Goal: Transaction & Acquisition: Purchase product/service

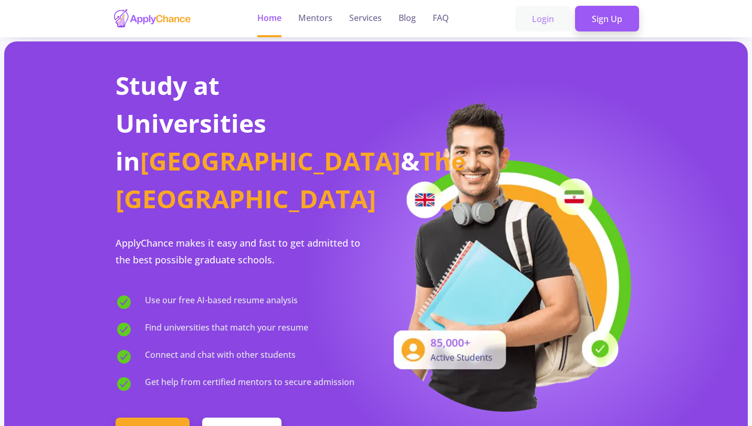
click at [542, 17] on link "Login" at bounding box center [543, 19] width 56 height 26
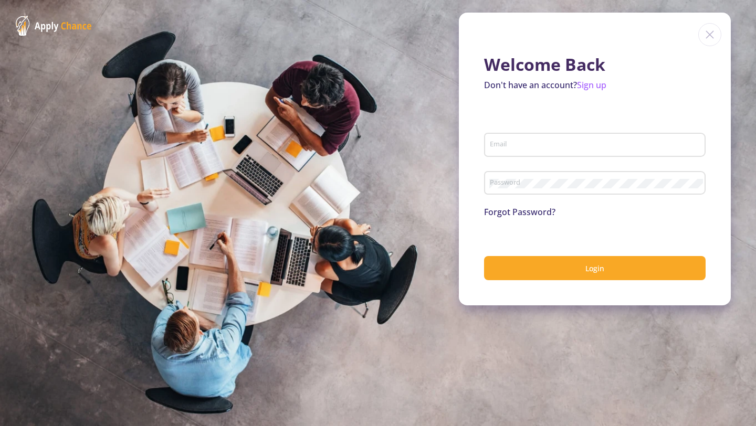
type input "[EMAIL_ADDRESS][DOMAIN_NAME]"
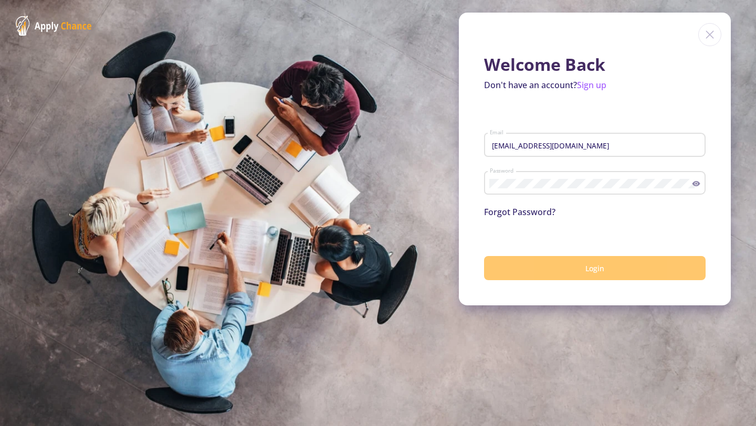
click at [549, 267] on button "Login" at bounding box center [595, 268] width 222 height 25
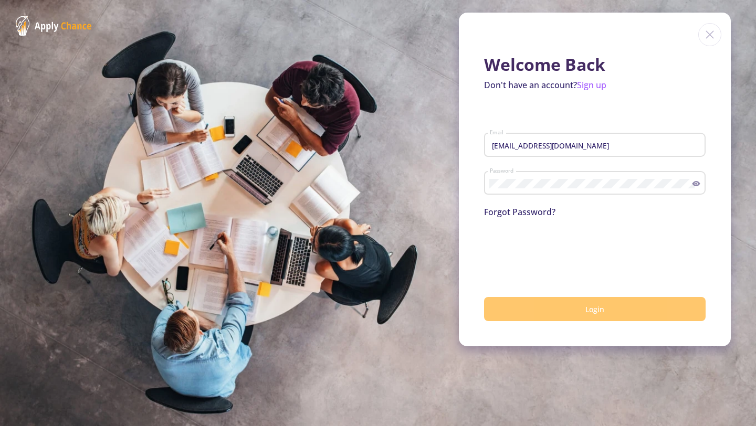
click at [564, 316] on button "Login" at bounding box center [595, 309] width 222 height 25
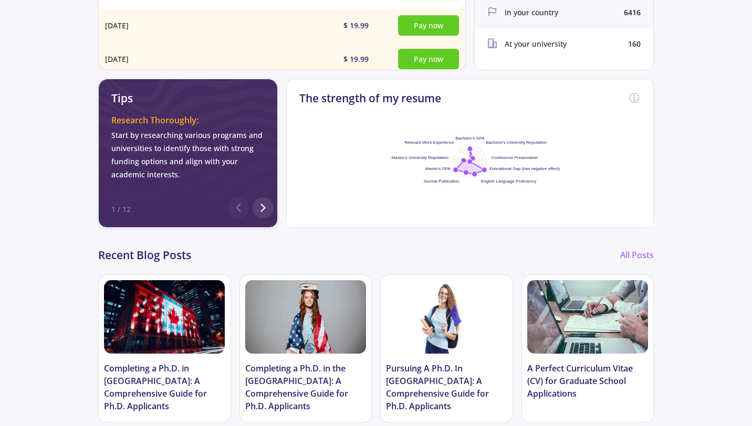
scroll to position [396, 0]
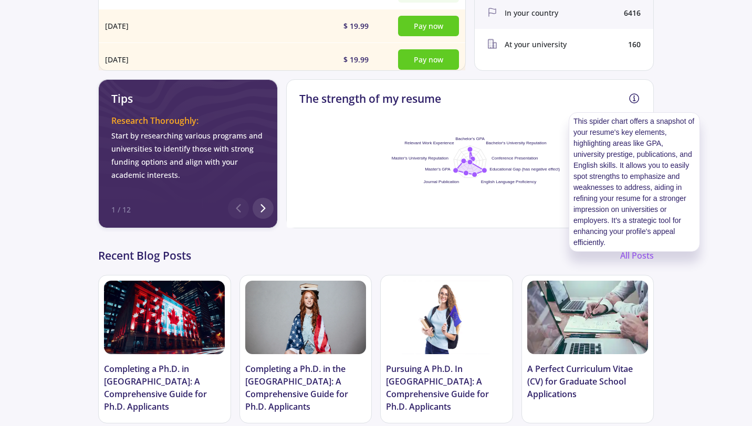
click at [637, 98] on icon at bounding box center [634, 98] width 13 height 13
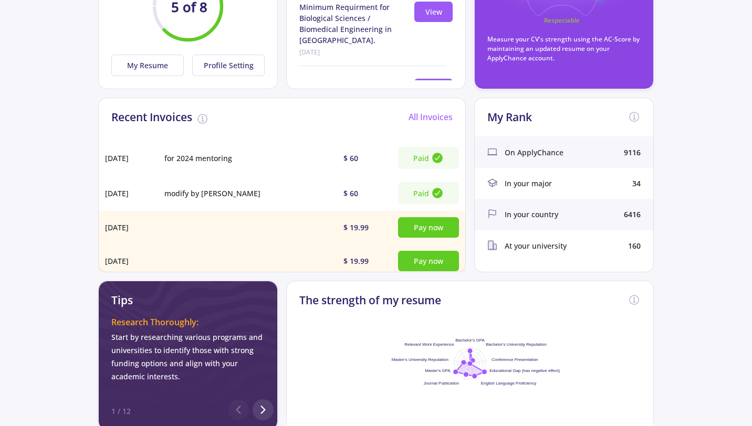
scroll to position [0, 0]
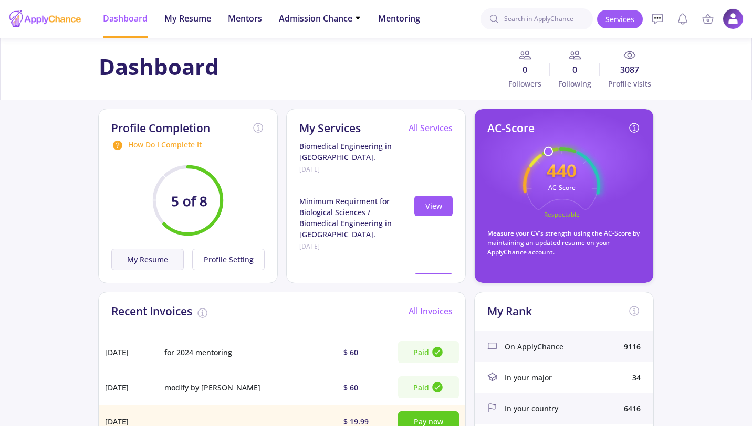
click at [167, 265] on button "My Resume" at bounding box center [147, 260] width 72 height 22
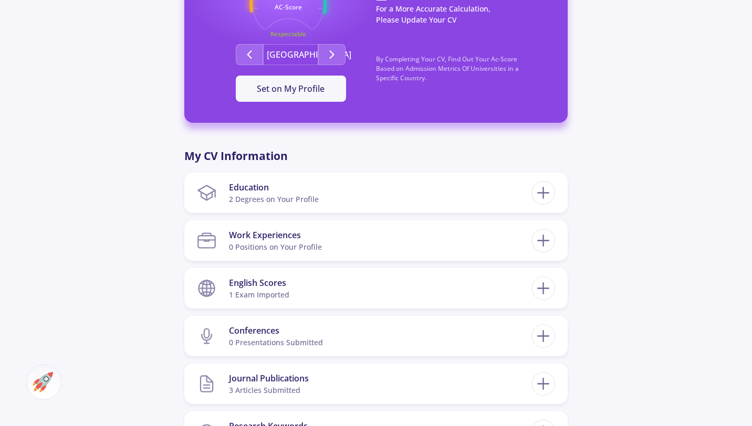
scroll to position [371, 0]
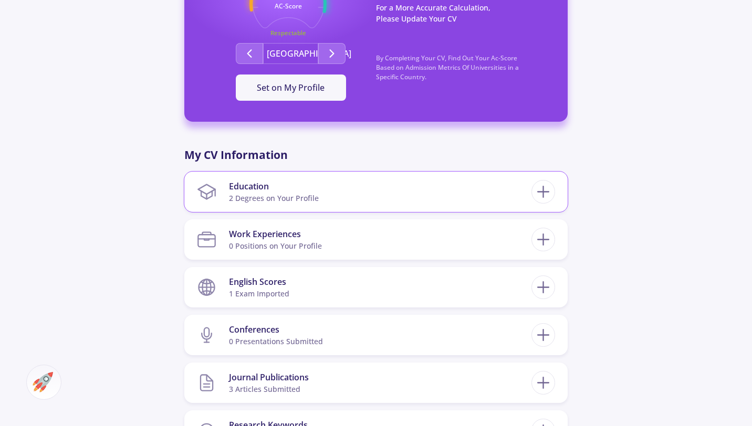
click at [365, 204] on section "Education 2 Degrees on Your Profile" at bounding box center [364, 192] width 335 height 32
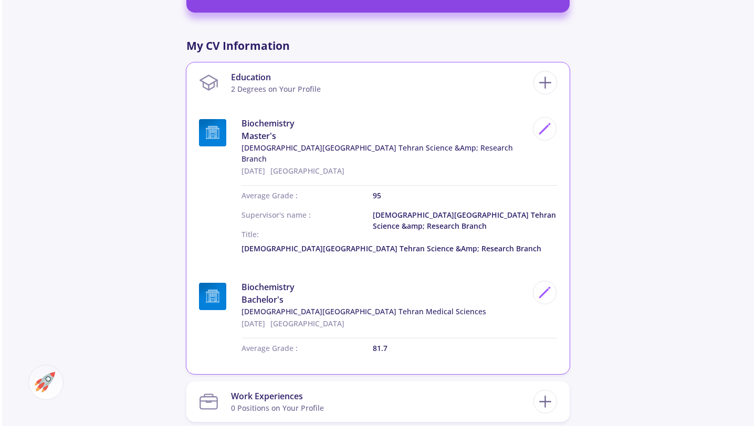
scroll to position [482, 0]
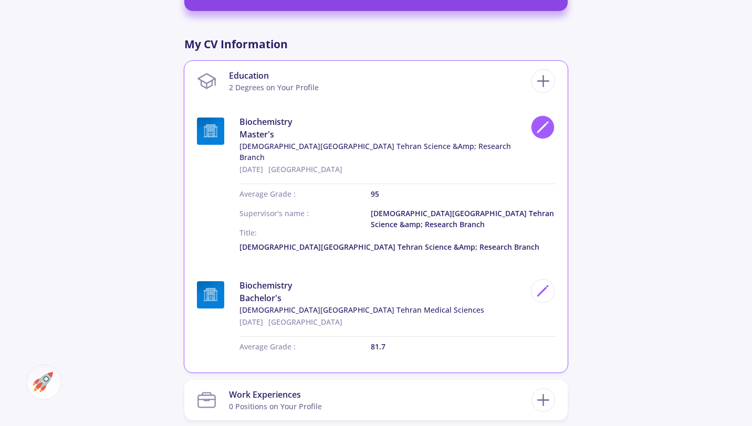
click at [550, 123] on div at bounding box center [543, 128] width 24 height 24
type input "Biochemistry"
type input "[GEOGRAPHIC_DATA]"
type input "[DATE]"
type input "95"
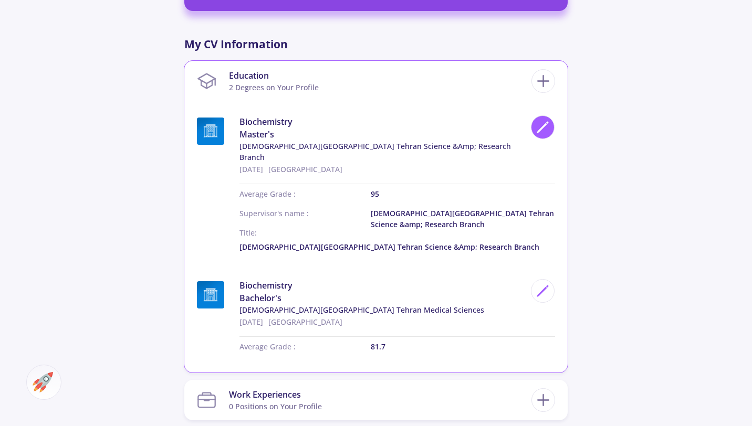
type input "[DEMOGRAPHIC_DATA][GEOGRAPHIC_DATA] Tehran Science &amp; Research Branch"
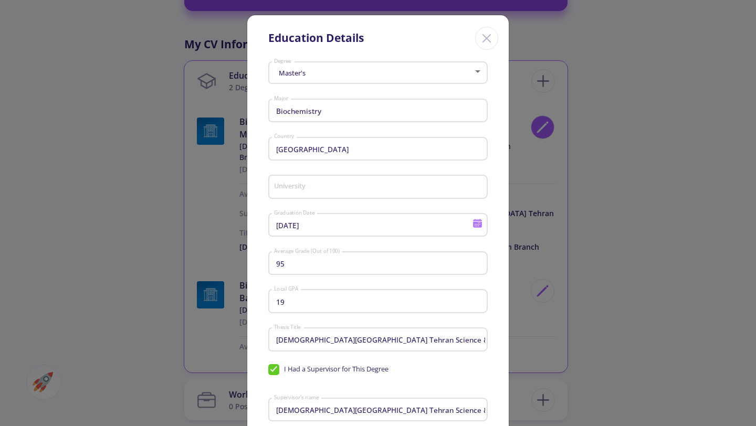
type input "[DEMOGRAPHIC_DATA][GEOGRAPHIC_DATA] Tehran Science &amp; Research Branch"
click at [426, 231] on input "[DATE]" at bounding box center [375, 225] width 202 height 9
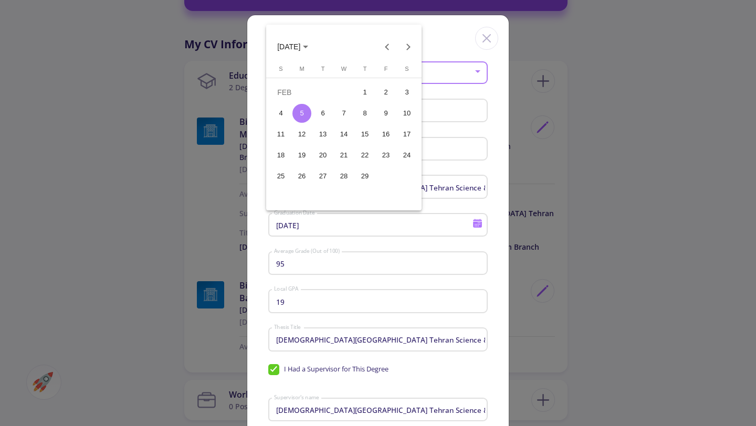
click at [308, 48] on icon "Choose month and year" at bounding box center [305, 47] width 5 height 3
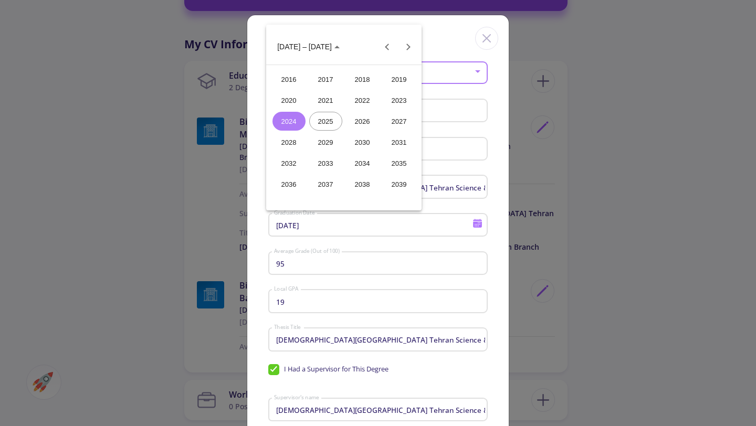
click at [328, 120] on div "2025" at bounding box center [325, 121] width 33 height 19
click at [289, 138] on div "SEP" at bounding box center [289, 142] width 33 height 19
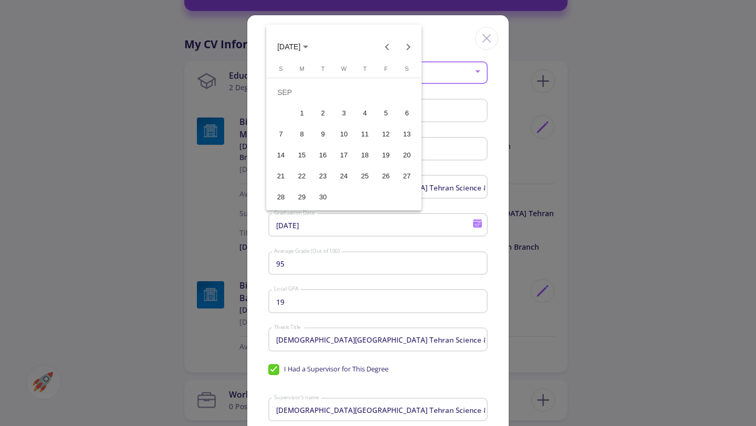
click at [368, 111] on div "4" at bounding box center [365, 113] width 19 height 19
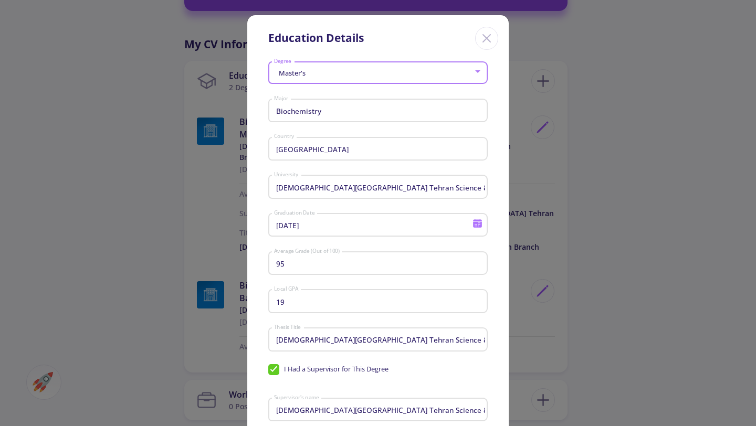
type input "[DATE]"
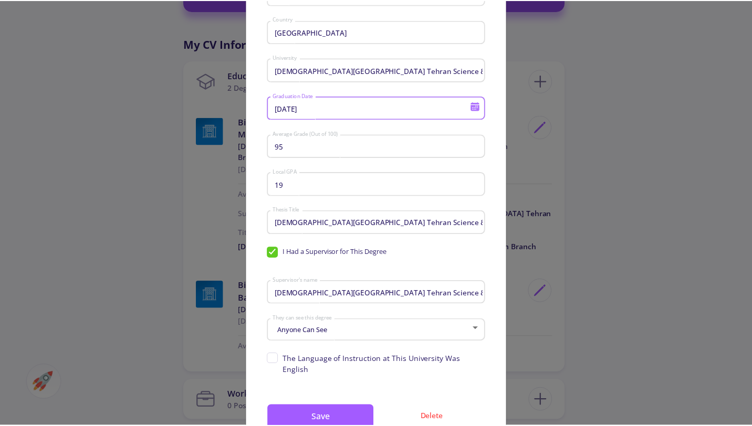
scroll to position [153, 0]
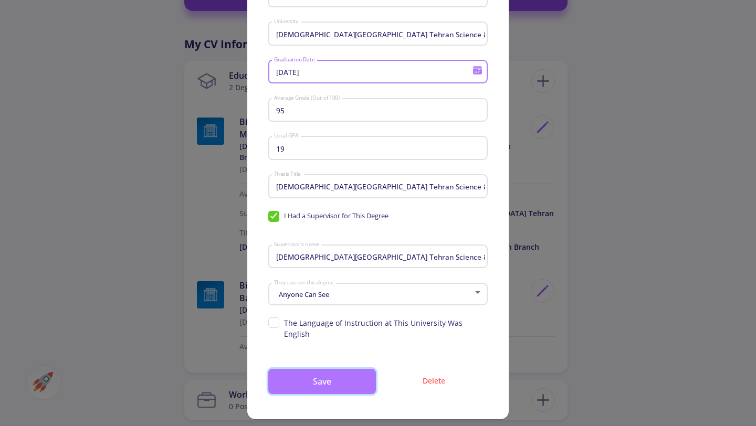
click at [328, 373] on button "Save" at bounding box center [322, 381] width 108 height 25
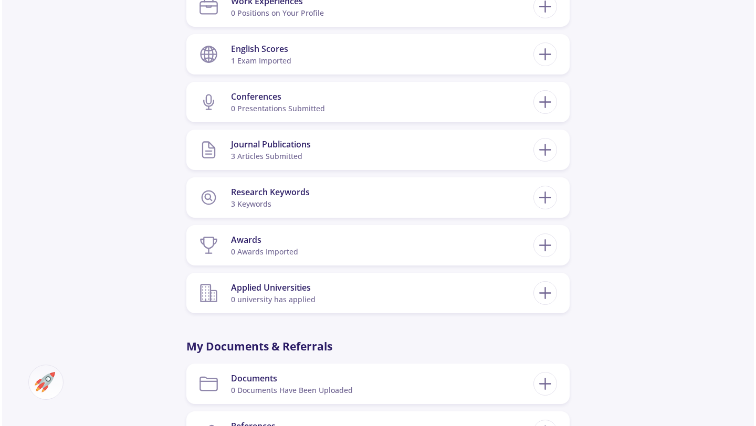
scroll to position [877, 0]
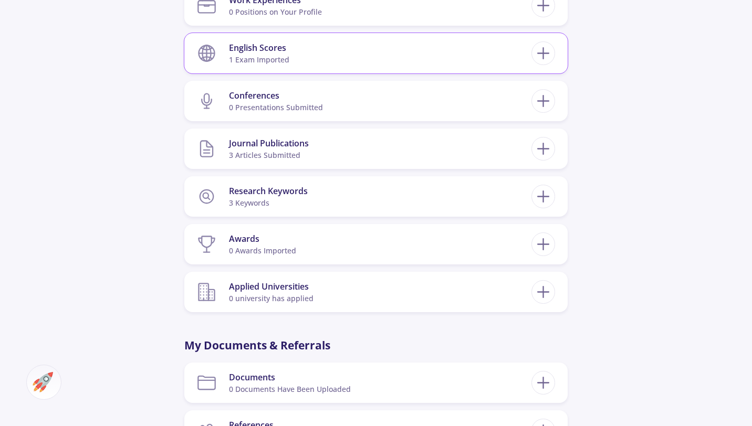
click at [312, 37] on section "English Scores 1 exam imported" at bounding box center [364, 53] width 335 height 32
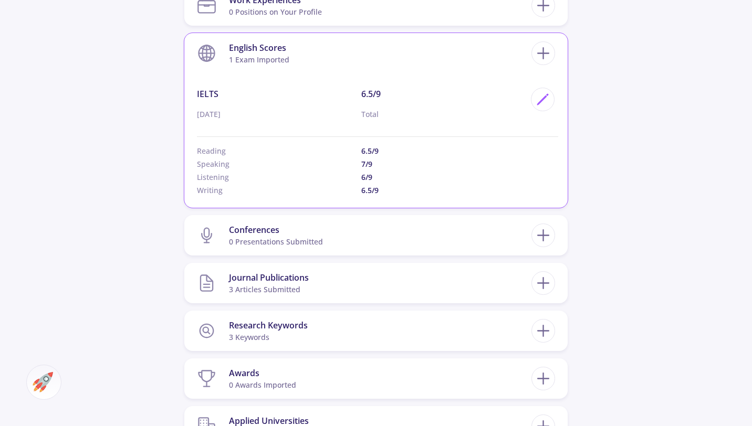
click at [283, 54] on div "1 exam imported" at bounding box center [259, 59] width 60 height 11
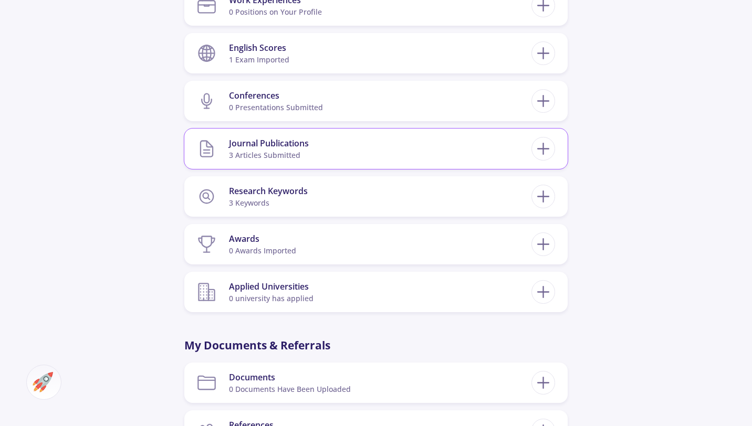
click at [277, 151] on div "Journal Publications 3 articles submitted" at bounding box center [269, 149] width 80 height 32
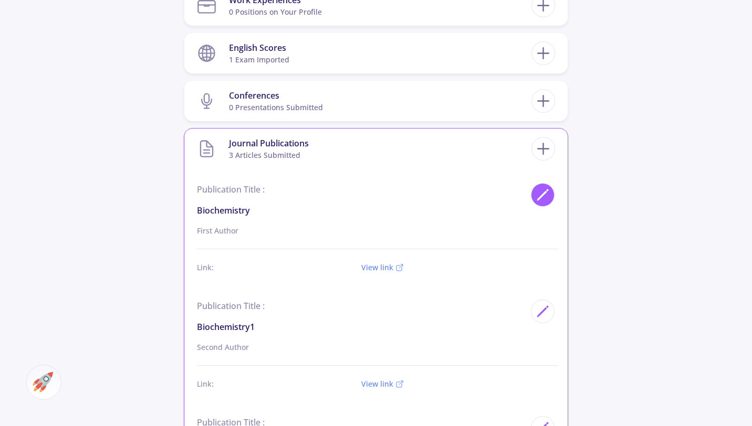
click at [544, 192] on div at bounding box center [543, 195] width 24 height 24
type input "biochemistry"
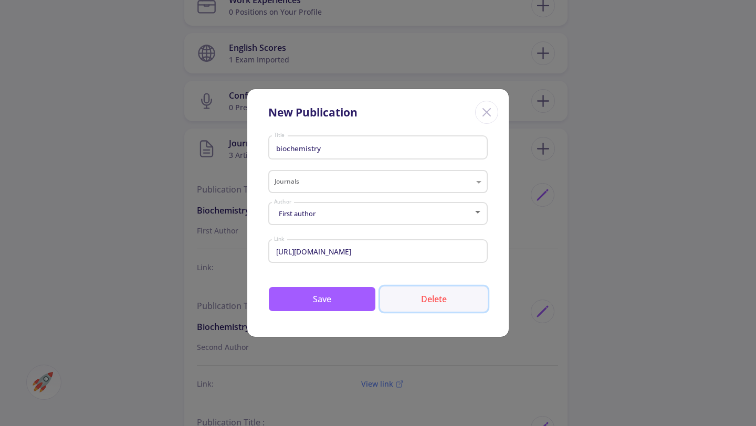
click at [430, 300] on button "Delete" at bounding box center [434, 299] width 108 height 25
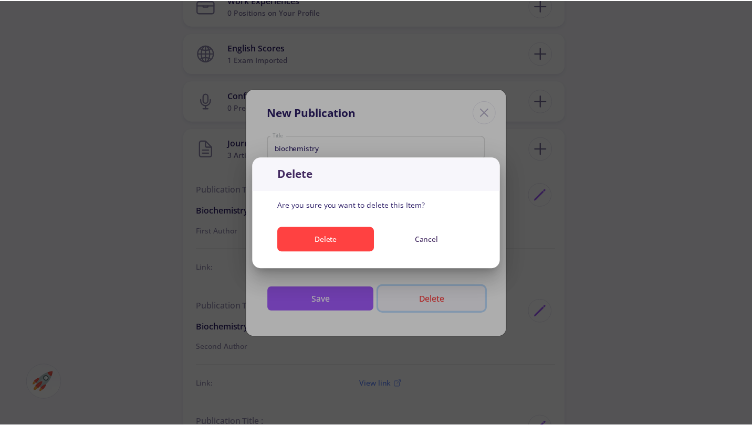
scroll to position [0, 0]
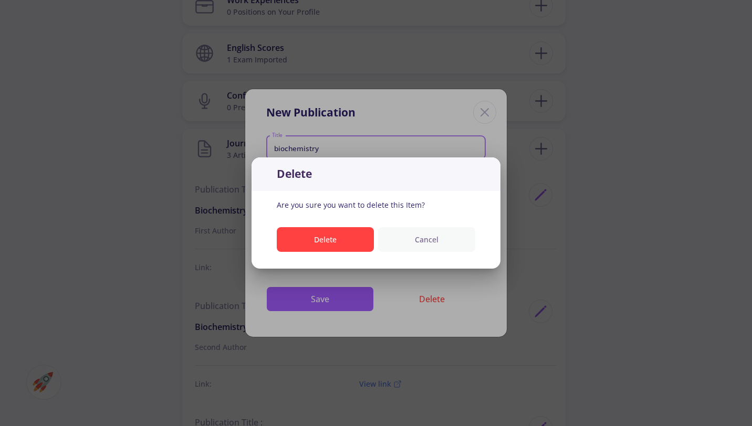
click at [422, 239] on button "Cancel" at bounding box center [426, 239] width 97 height 25
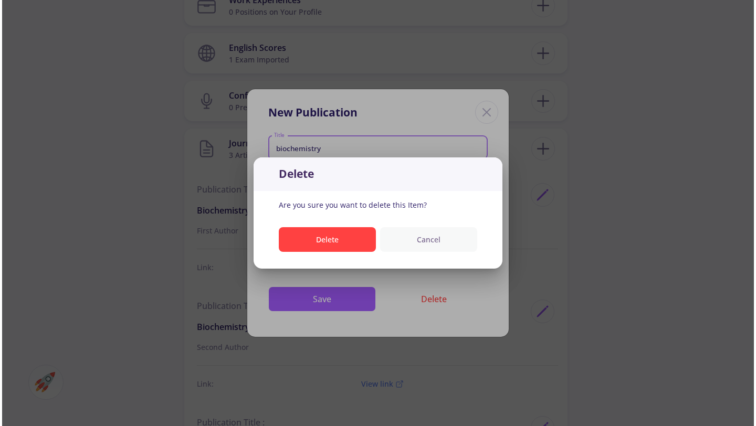
scroll to position [877, 0]
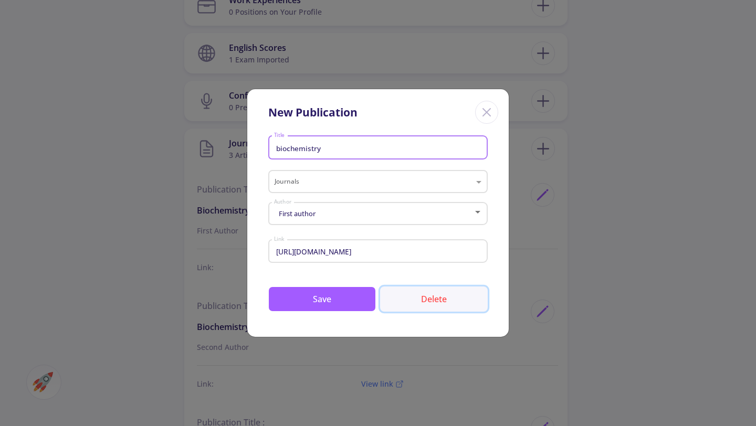
click at [441, 296] on button "Delete" at bounding box center [434, 299] width 108 height 25
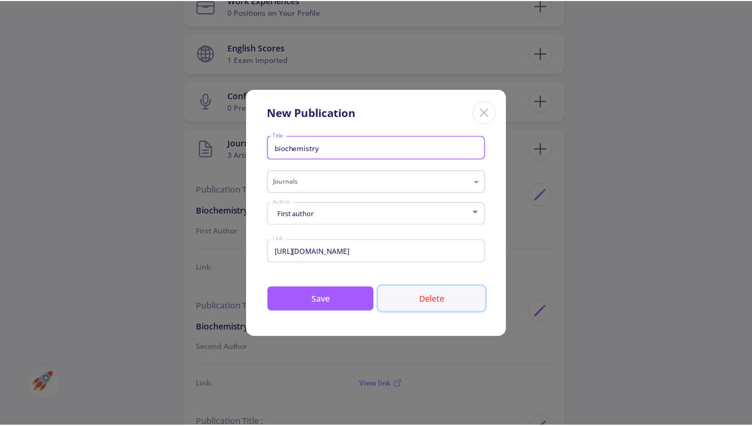
scroll to position [0, 0]
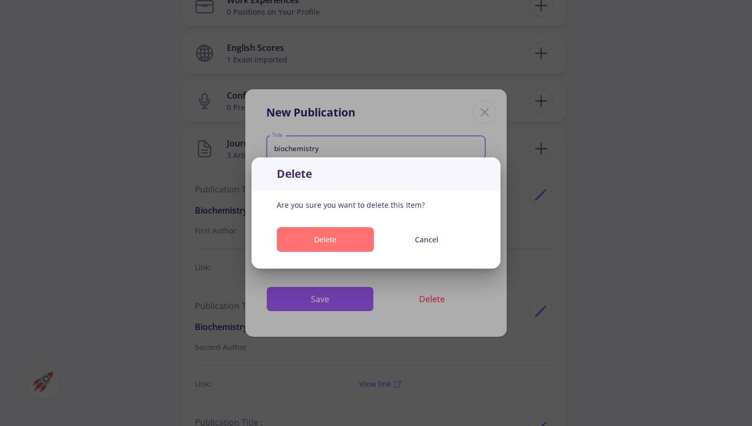
click at [362, 235] on button "Delete" at bounding box center [325, 239] width 97 height 25
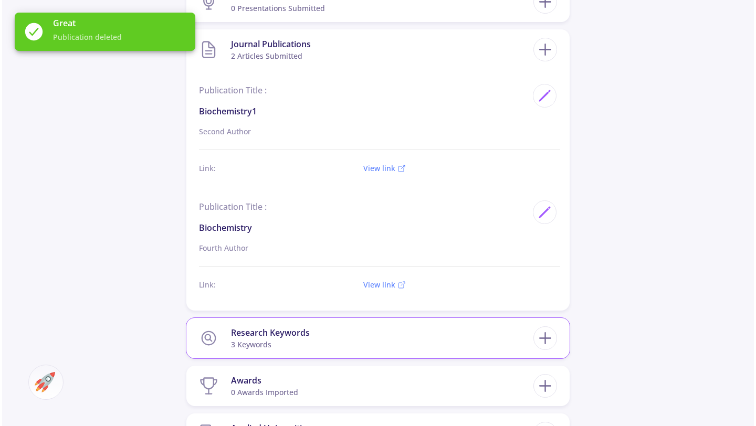
scroll to position [973, 0]
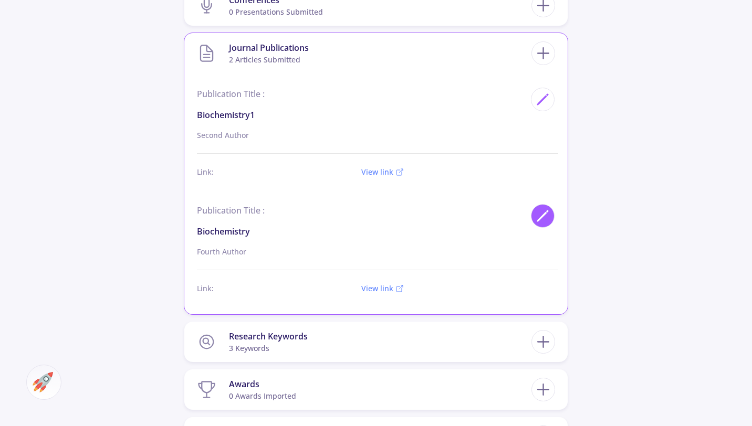
click at [541, 209] on icon at bounding box center [543, 216] width 14 height 14
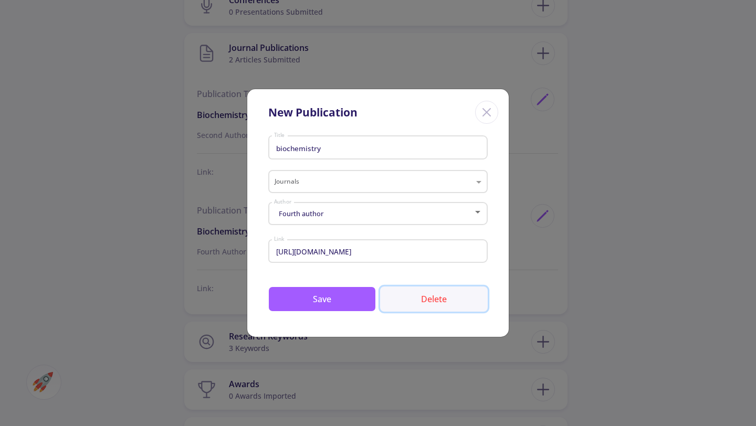
click at [420, 294] on button "Delete" at bounding box center [434, 299] width 108 height 25
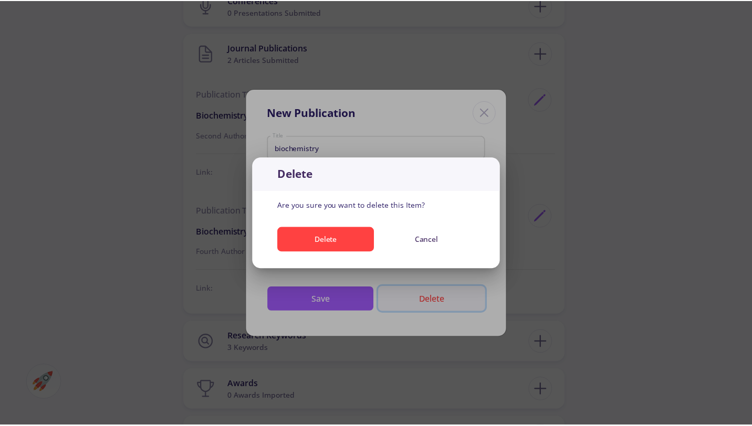
scroll to position [0, 0]
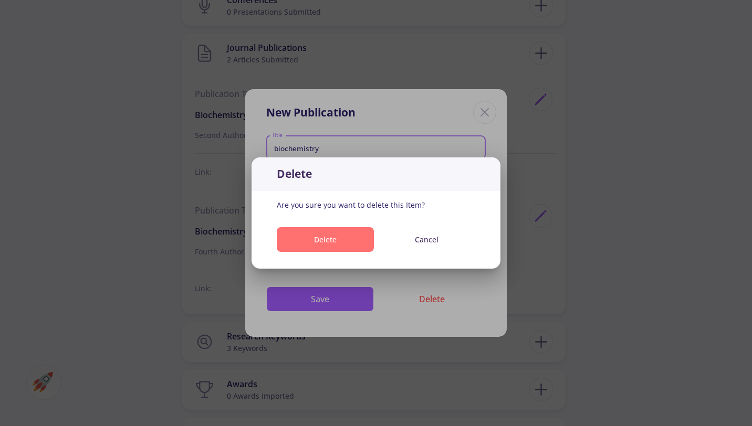
click at [337, 243] on button "Delete" at bounding box center [325, 239] width 97 height 25
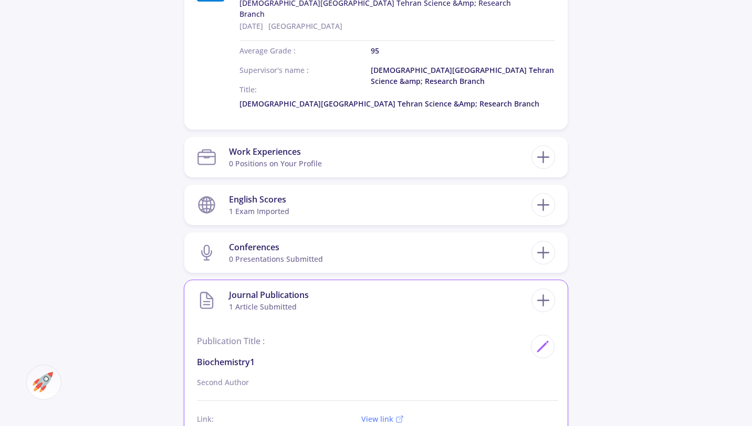
scroll to position [725, 0]
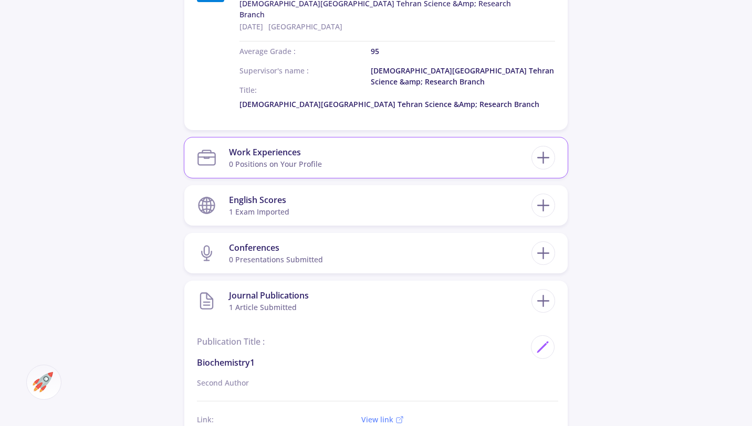
click at [451, 153] on section "Work Experiences 0 Positions on Your Profile" at bounding box center [364, 158] width 335 height 32
click at [545, 154] on icon at bounding box center [543, 157] width 19 height 19
checkbox input "false"
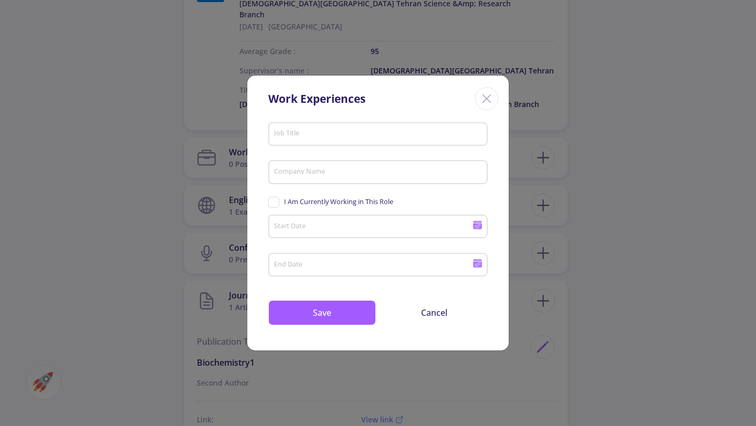
click at [392, 135] on input "Job Title" at bounding box center [380, 134] width 212 height 9
type input "7"
click at [398, 175] on input "Company Name" at bounding box center [380, 172] width 212 height 9
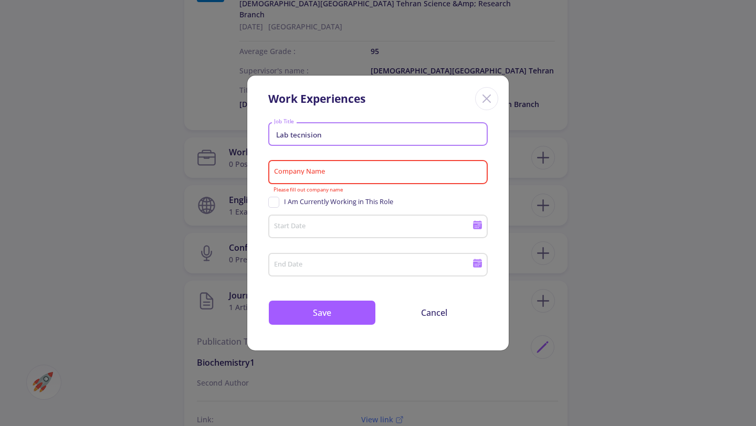
click at [309, 131] on input "Lab tecnision" at bounding box center [380, 134] width 212 height 9
click at [335, 134] on input "Lab tecnision" at bounding box center [380, 134] width 212 height 9
type input "[MEDICAL_DATA]"
click at [379, 176] on input "Company Name" at bounding box center [380, 172] width 212 height 9
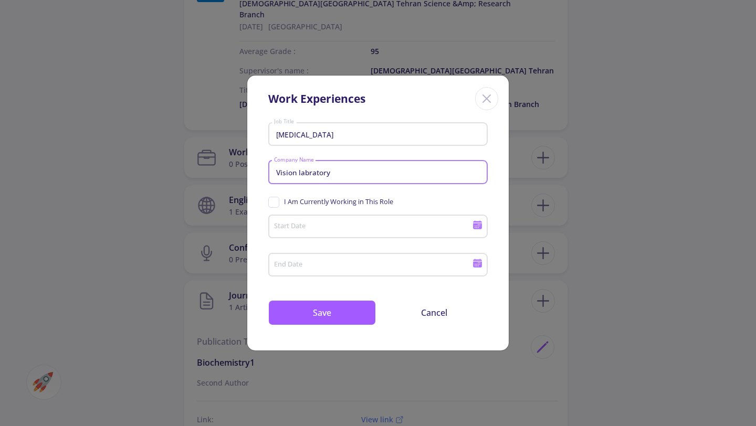
type input "Vision labratory"
click at [359, 225] on input "Start Date" at bounding box center [375, 227] width 202 height 9
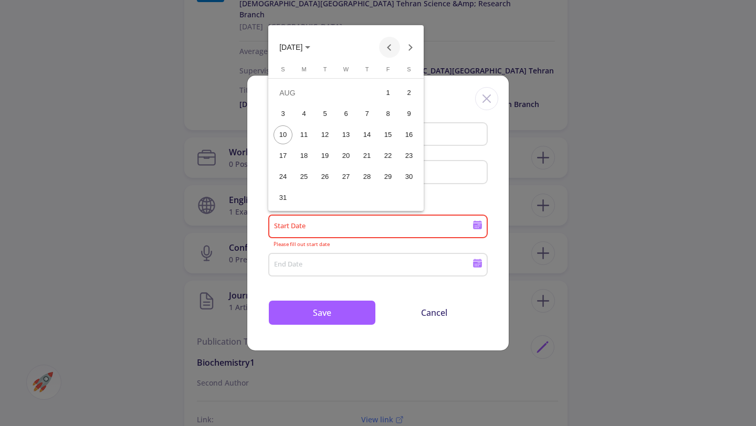
click at [388, 50] on button "Previous month" at bounding box center [389, 47] width 21 height 21
click at [413, 50] on button "Next month" at bounding box center [410, 47] width 21 height 21
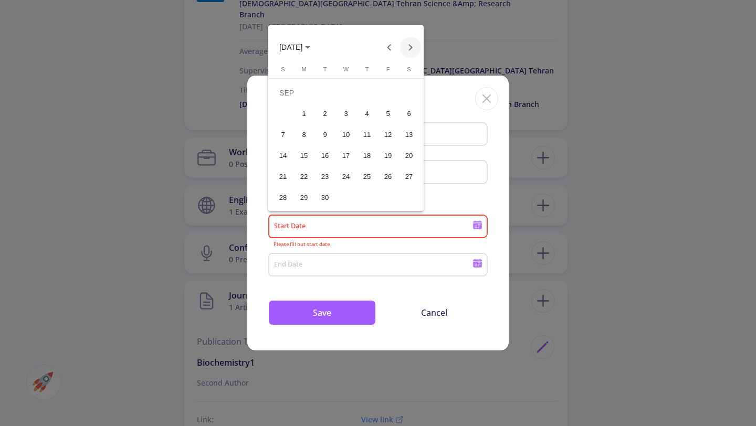
click at [413, 50] on button "Next month" at bounding box center [410, 47] width 21 height 21
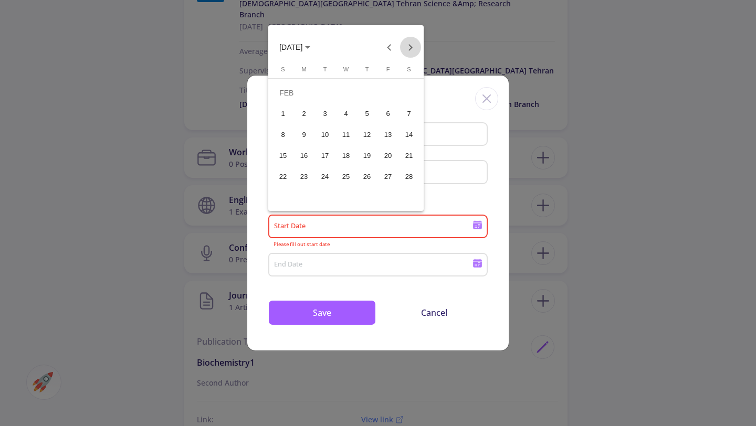
click at [413, 50] on button "Next month" at bounding box center [410, 47] width 21 height 21
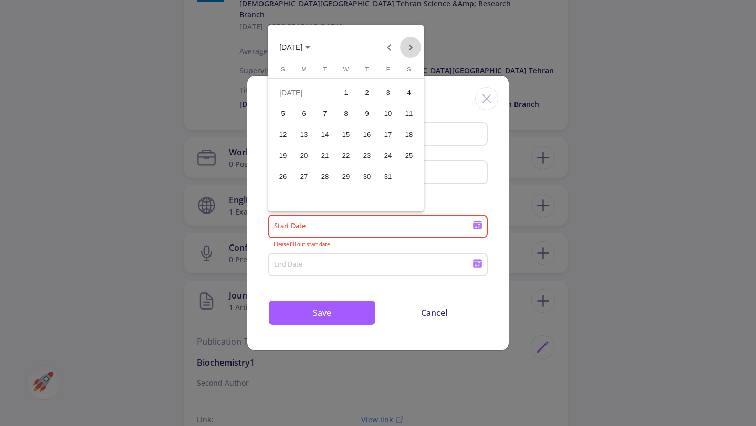
click at [413, 50] on button "Next month" at bounding box center [410, 47] width 21 height 21
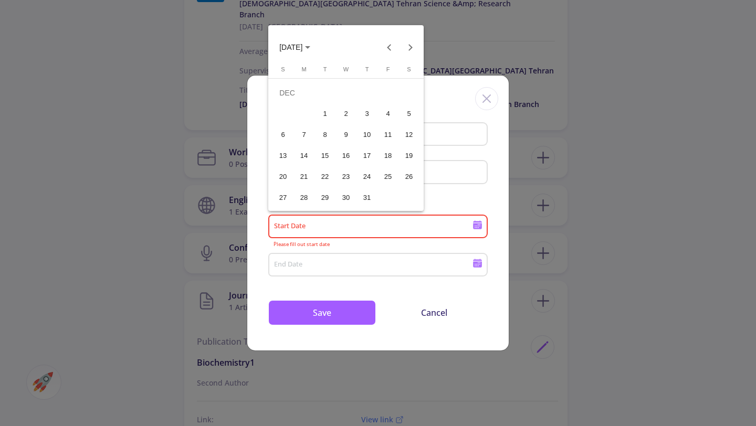
click at [302, 44] on span "[DATE]" at bounding box center [290, 48] width 23 height 8
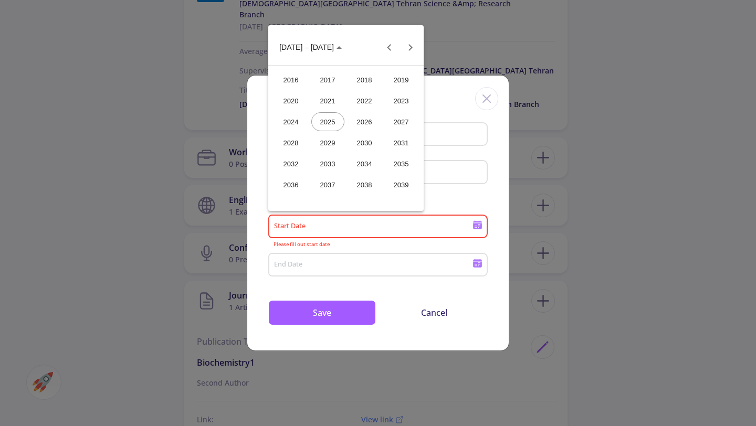
click at [286, 123] on div "2024" at bounding box center [291, 121] width 33 height 19
click at [402, 144] on div "DEC" at bounding box center [401, 142] width 33 height 19
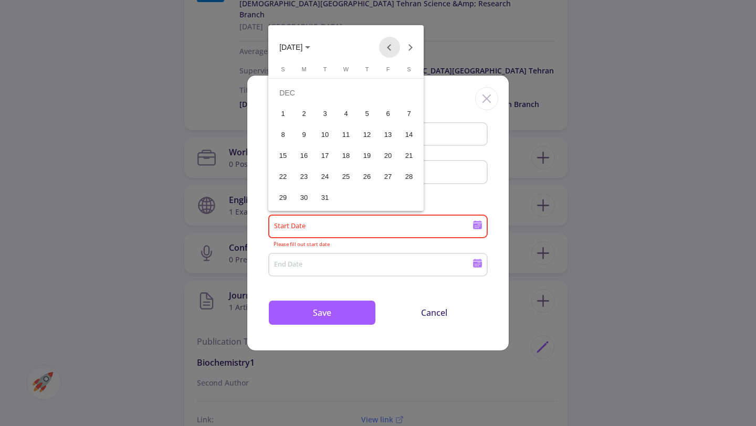
click at [392, 44] on button "Previous month" at bounding box center [389, 47] width 21 height 21
click at [385, 119] on div "8" at bounding box center [388, 114] width 19 height 19
type input "[DATE]"
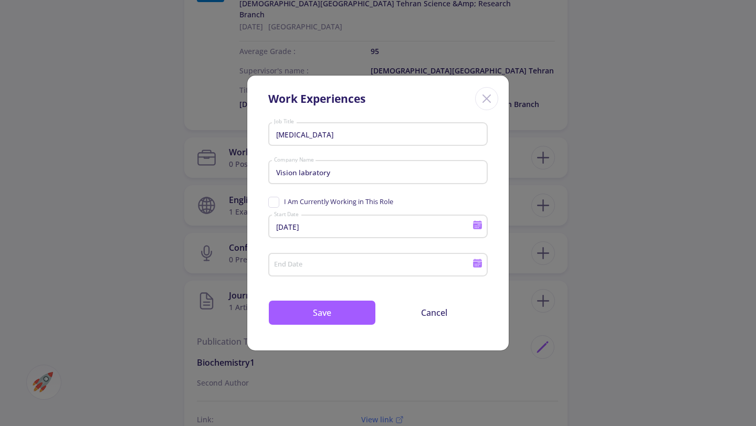
click at [421, 275] on div "End Date" at bounding box center [374, 262] width 200 height 27
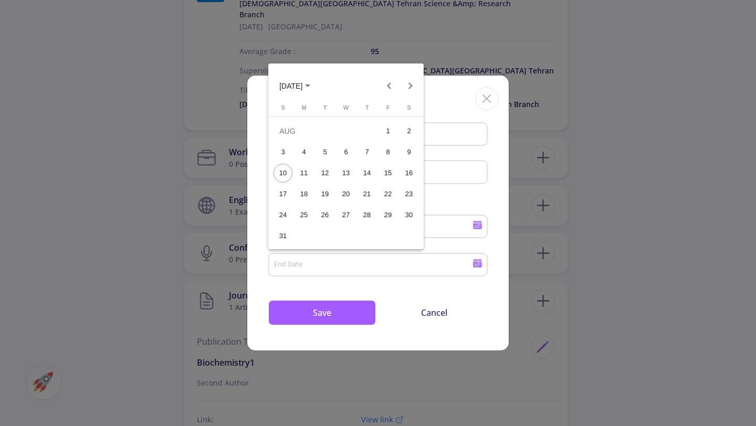
click at [346, 192] on div "20" at bounding box center [346, 194] width 19 height 19
type input "[DATE]"
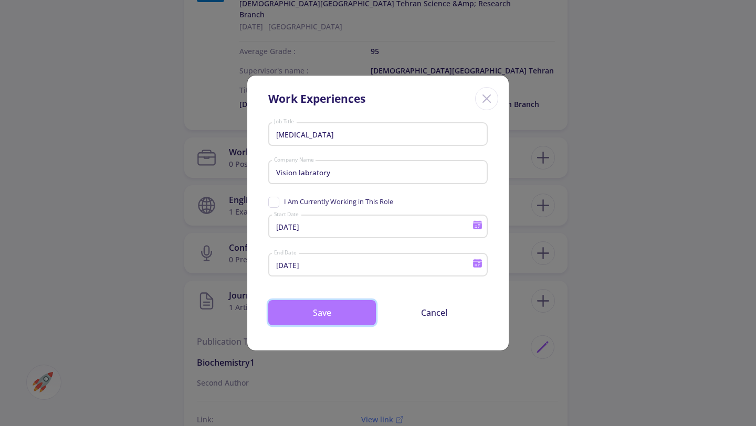
click at [359, 310] on button "Save" at bounding box center [322, 312] width 108 height 25
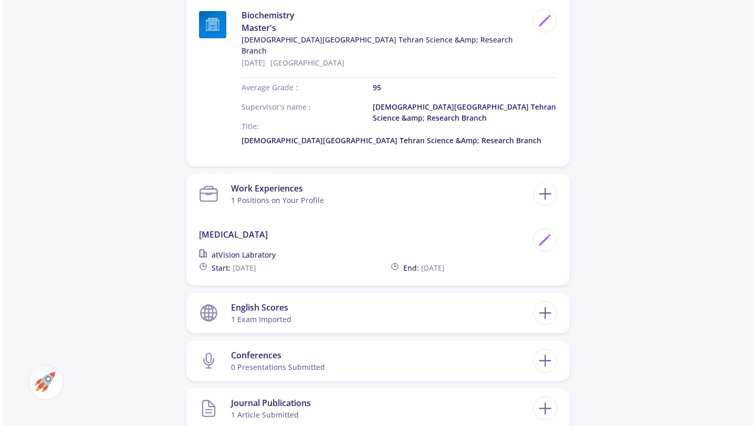
scroll to position [748, 0]
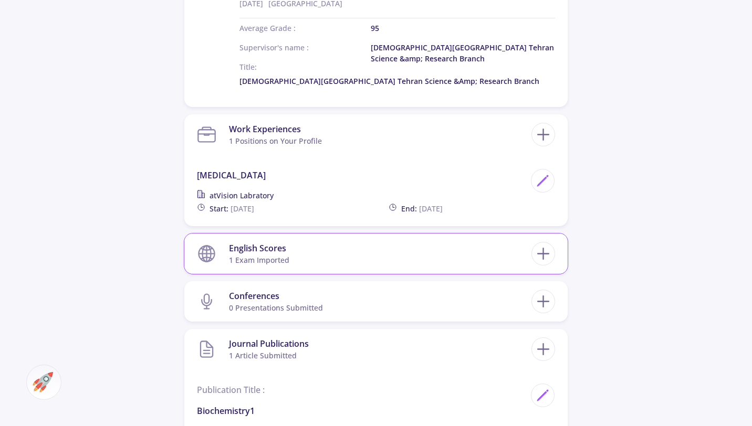
click at [357, 241] on section "English Scores 1 exam imported" at bounding box center [364, 254] width 335 height 32
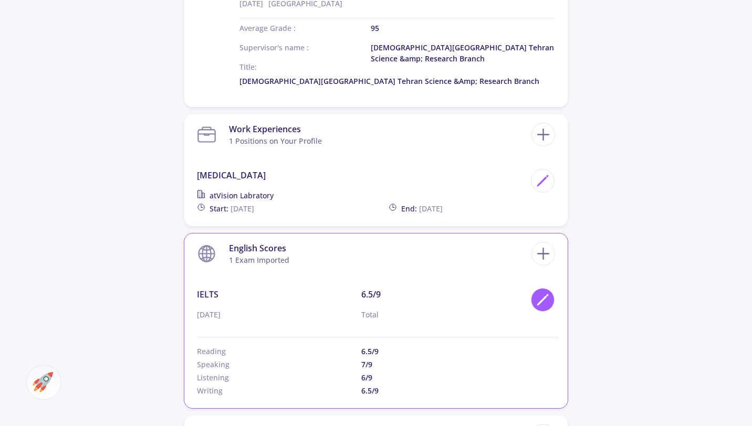
click at [539, 293] on icon at bounding box center [543, 300] width 14 height 14
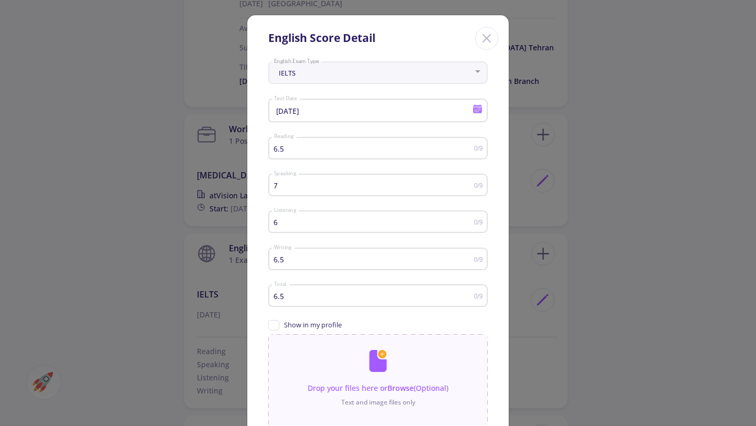
click at [321, 228] on div "6 Listening" at bounding box center [374, 220] width 201 height 26
type input "7"
click at [467, 148] on input "7" at bounding box center [374, 149] width 201 height 8
type input "7"
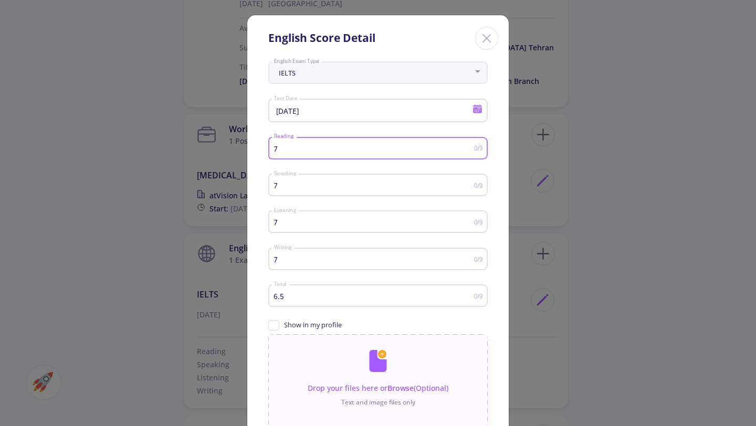
click at [468, 258] on input "7" at bounding box center [374, 260] width 201 height 8
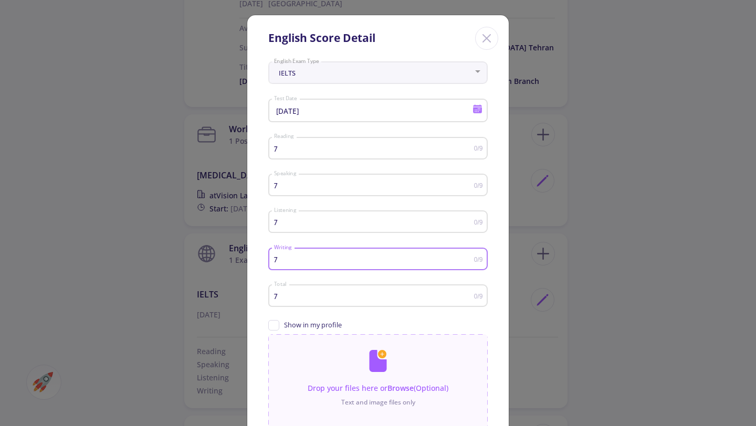
type input "7"
click at [466, 296] on input "7" at bounding box center [374, 297] width 201 height 8
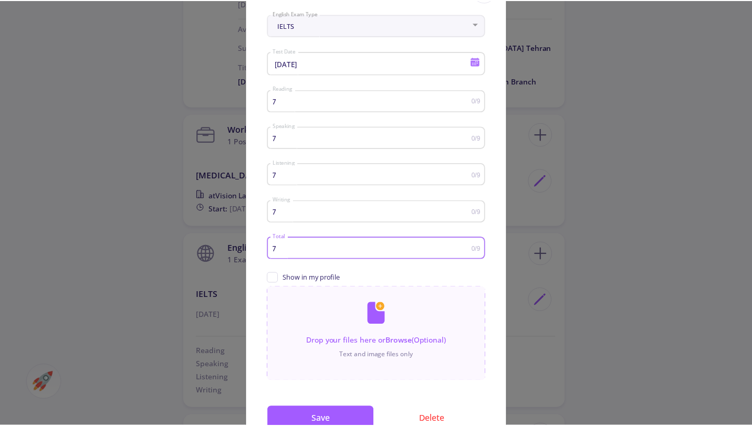
scroll to position [95, 0]
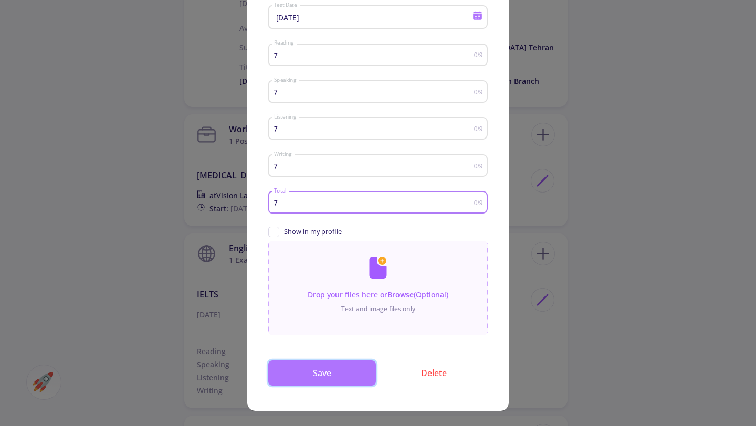
click at [348, 372] on button "Save" at bounding box center [322, 373] width 108 height 25
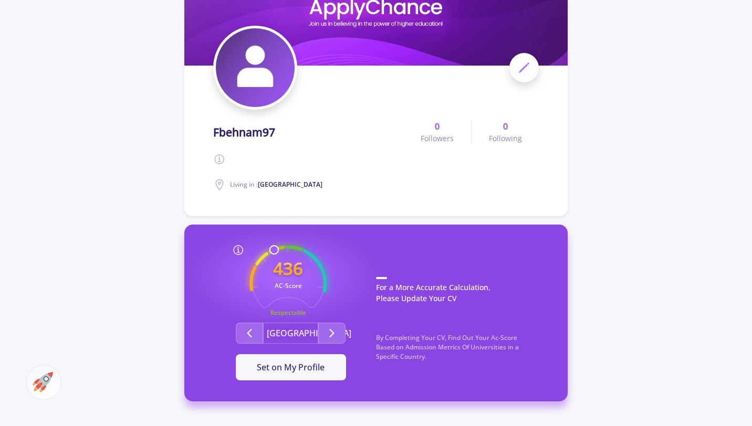
scroll to position [0, 0]
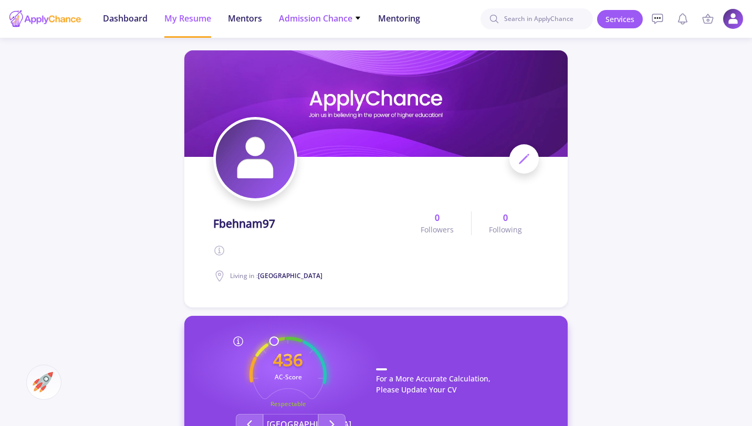
click at [314, 27] on li "Admission Chance With Minimum Requirements Only My Chance of Admission" at bounding box center [320, 19] width 82 height 38
click at [331, 22] on span "Admission Chance" at bounding box center [320, 18] width 82 height 13
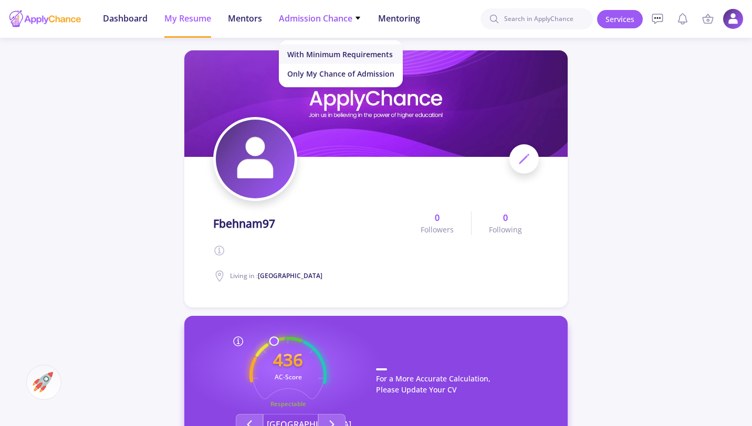
click at [320, 56] on link "With Minimum Requirements" at bounding box center [341, 54] width 124 height 19
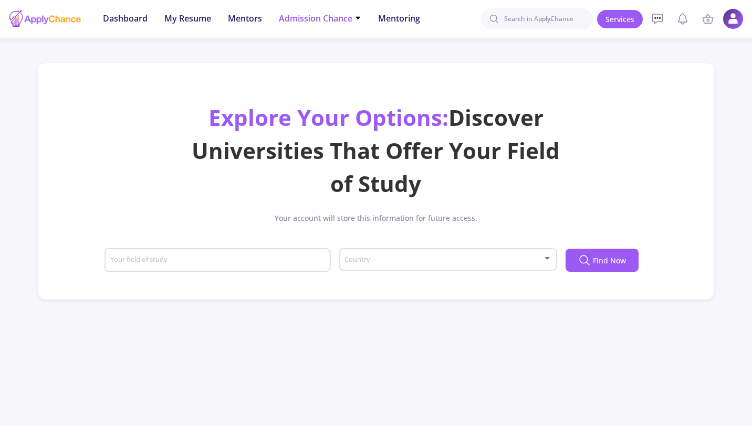
click at [345, 21] on span "Admission Chance" at bounding box center [320, 18] width 82 height 13
click at [352, 81] on link "Only My Chance of Admission" at bounding box center [341, 73] width 124 height 19
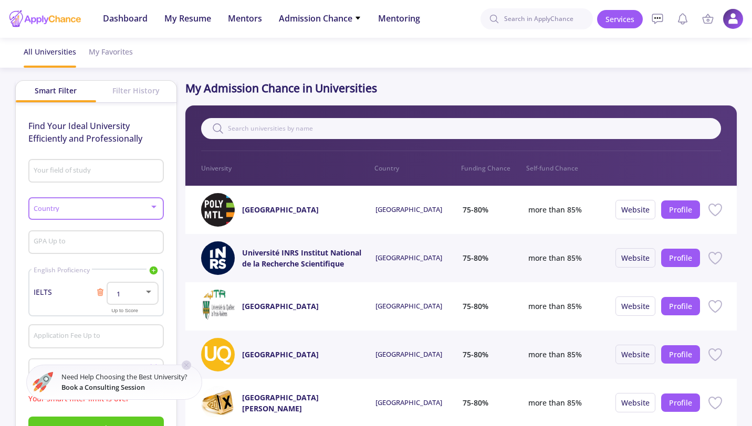
click at [150, 208] on div at bounding box center [153, 207] width 9 height 8
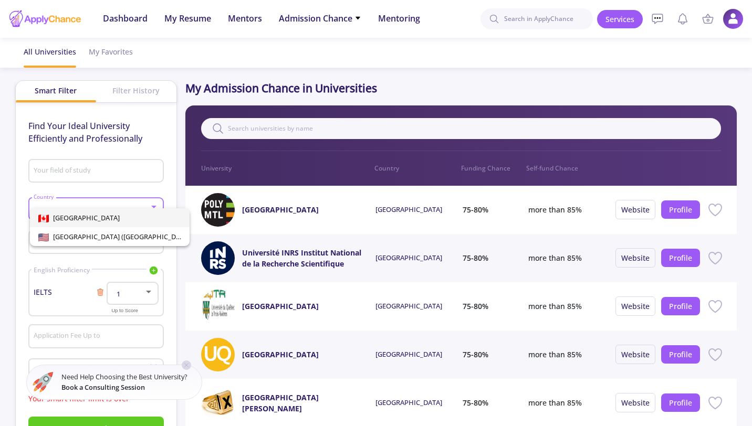
click at [163, 185] on div at bounding box center [376, 213] width 752 height 426
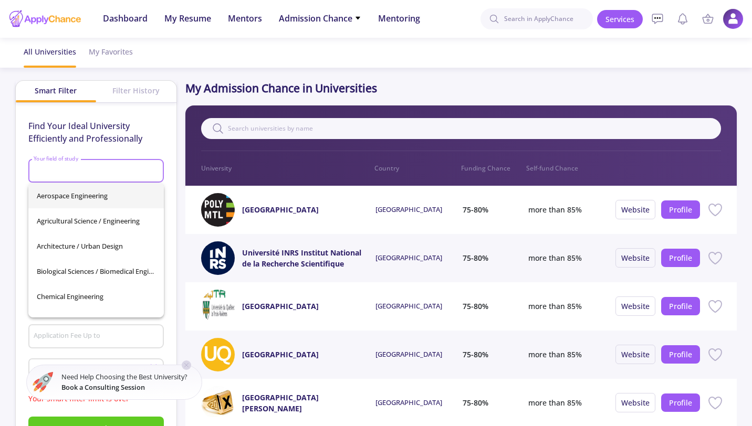
click at [116, 168] on input "Your field of study" at bounding box center [97, 171] width 128 height 9
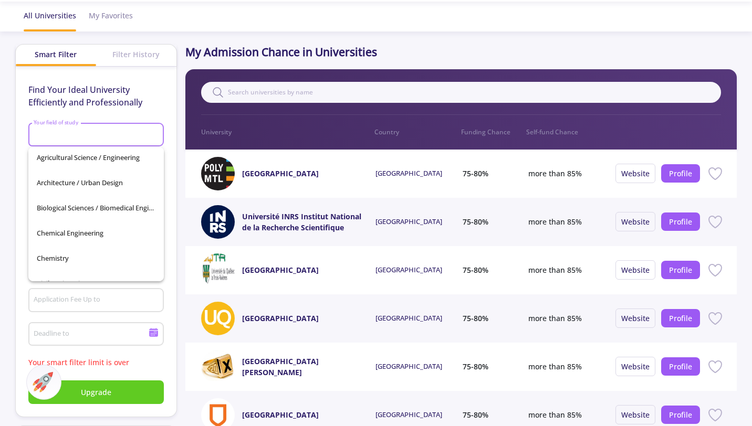
scroll to position [28, 0]
click at [102, 208] on span "Biological Sciences / Biomedical Engineering" at bounding box center [96, 207] width 119 height 25
type input "Biological Sciences / Biomedical Engineering"
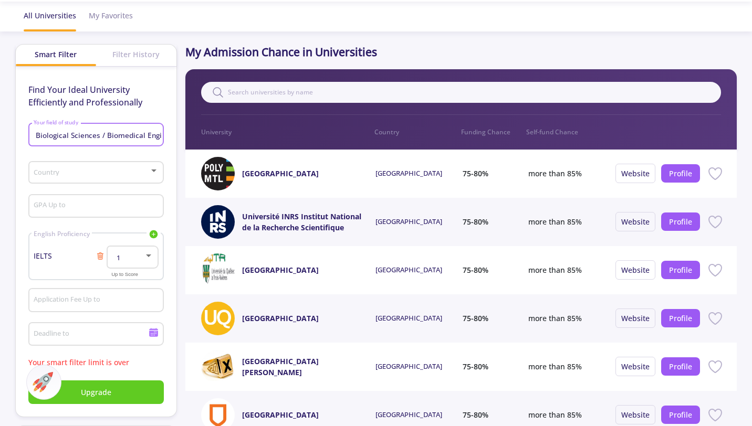
scroll to position [0, 23]
click at [145, 176] on span at bounding box center [92, 172] width 113 height 7
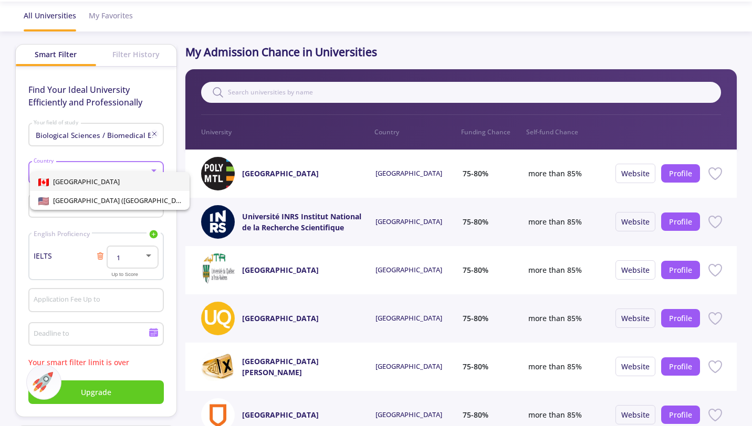
click at [143, 177] on span "[GEOGRAPHIC_DATA]" at bounding box center [109, 181] width 143 height 19
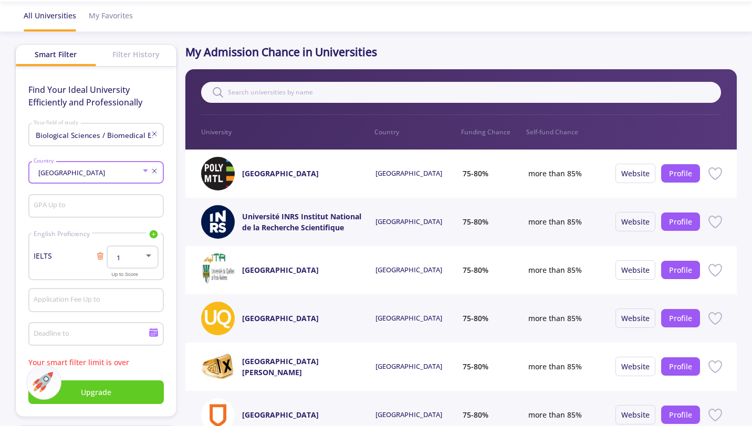
click at [154, 172] on icon at bounding box center [154, 171] width 8 height 8
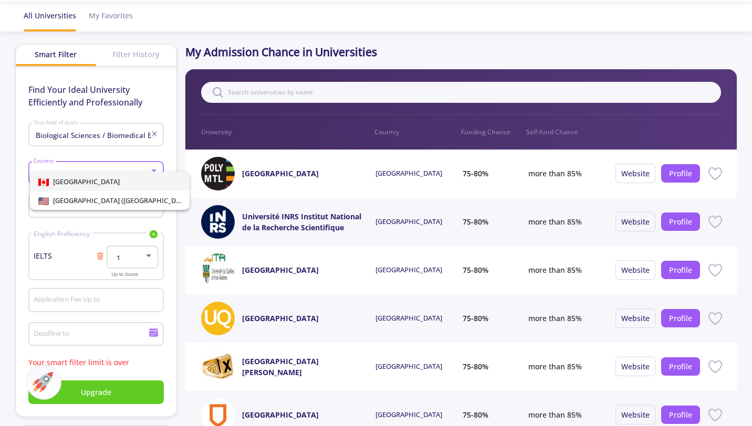
click at [171, 221] on div at bounding box center [376, 213] width 752 height 426
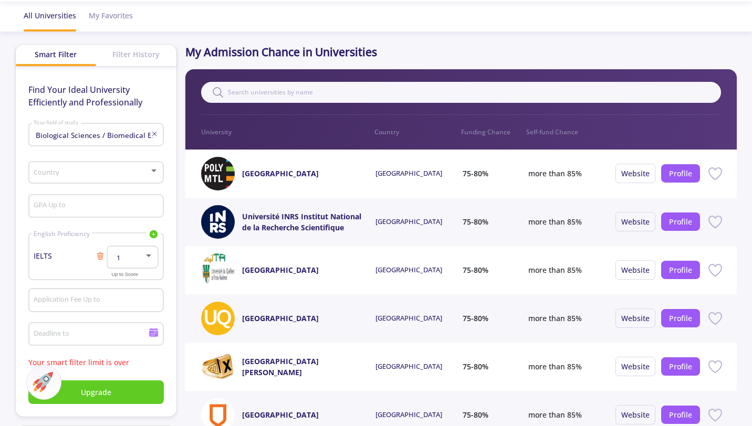
click at [129, 211] on input "GPA Up to" at bounding box center [97, 206] width 128 height 9
type input "4"
click at [116, 197] on div "GPA Up to" at bounding box center [96, 204] width 126 height 27
type input "3"
type input "95"
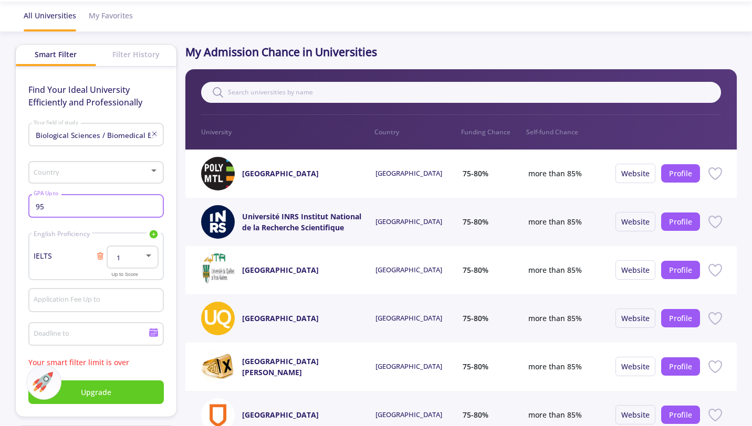
click at [120, 258] on span "1" at bounding box center [117, 257] width 6 height 9
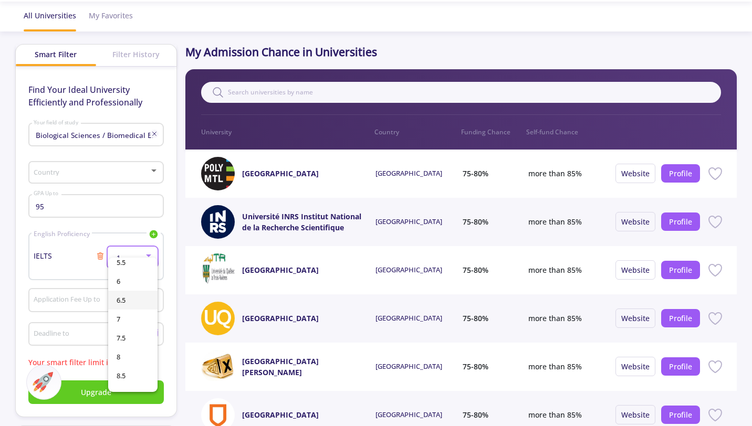
scroll to position [175, 0]
click at [130, 307] on span "6.5" at bounding box center [133, 299] width 33 height 19
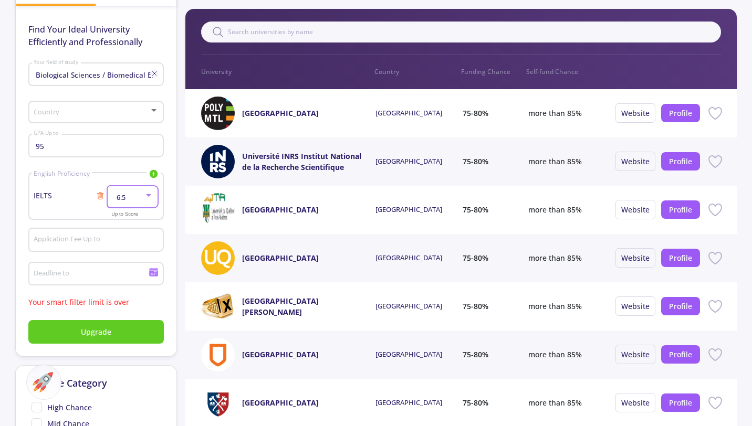
scroll to position [106, 0]
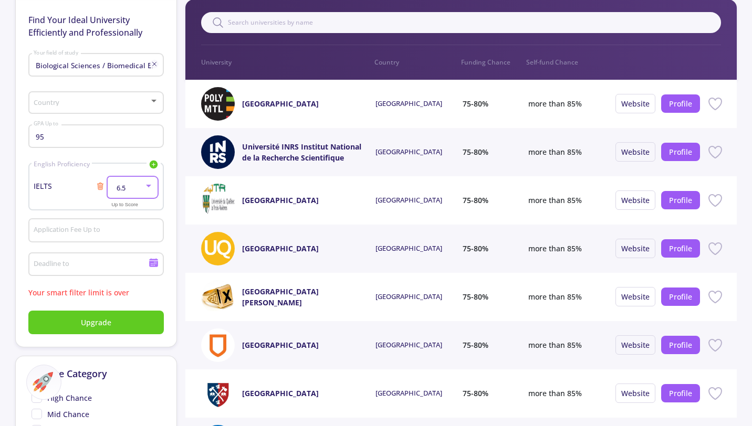
click at [153, 267] on icon at bounding box center [153, 264] width 9 height 6
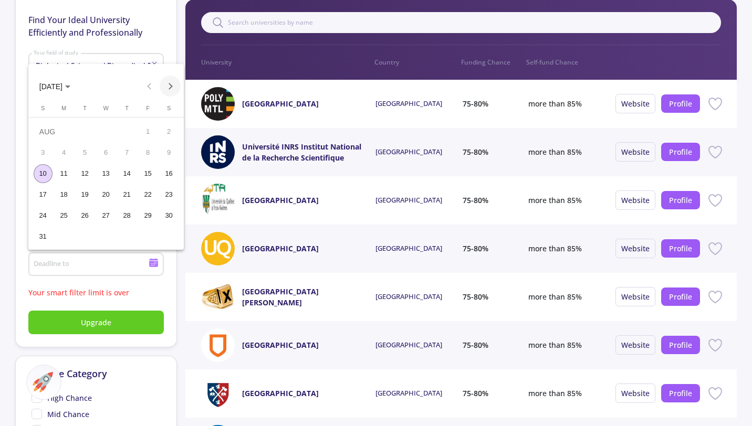
click at [170, 82] on button "Next month" at bounding box center [170, 86] width 21 height 21
click at [144, 211] on div "31" at bounding box center [148, 215] width 19 height 19
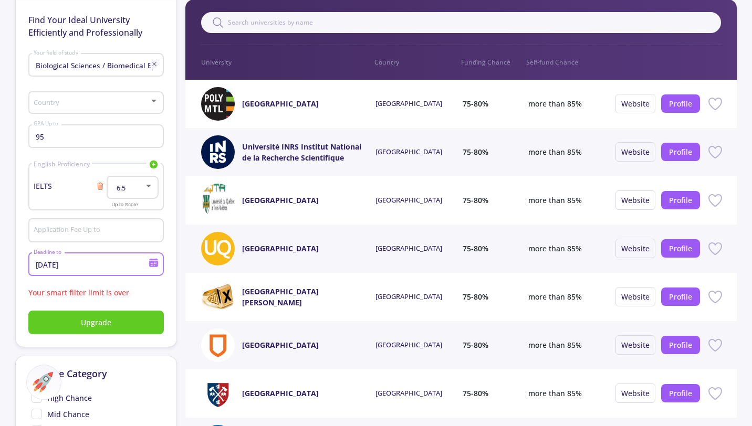
click at [153, 267] on icon at bounding box center [153, 264] width 9 height 6
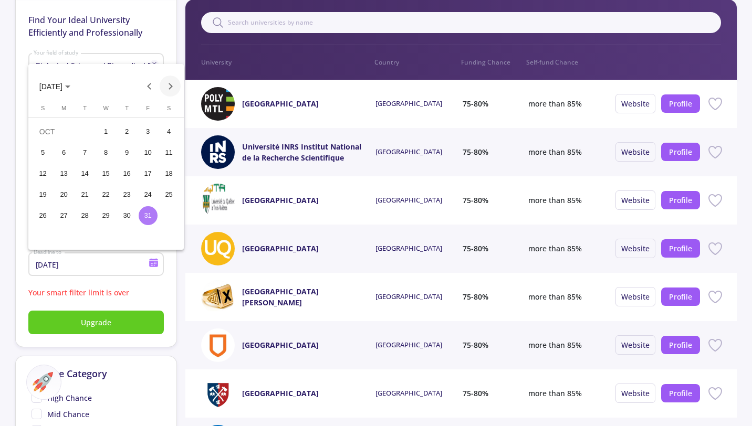
click at [166, 88] on button "Next month" at bounding box center [170, 86] width 21 height 21
click at [41, 236] on div "30" at bounding box center [43, 236] width 19 height 19
type input "[DATE]"
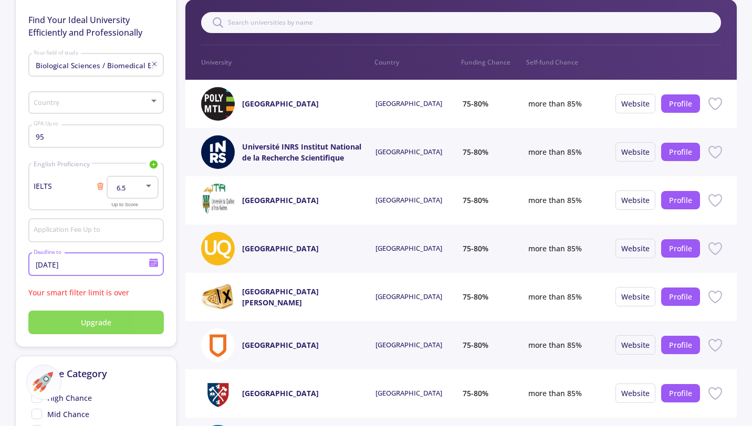
click at [130, 327] on button "Upgrade" at bounding box center [95, 323] width 135 height 24
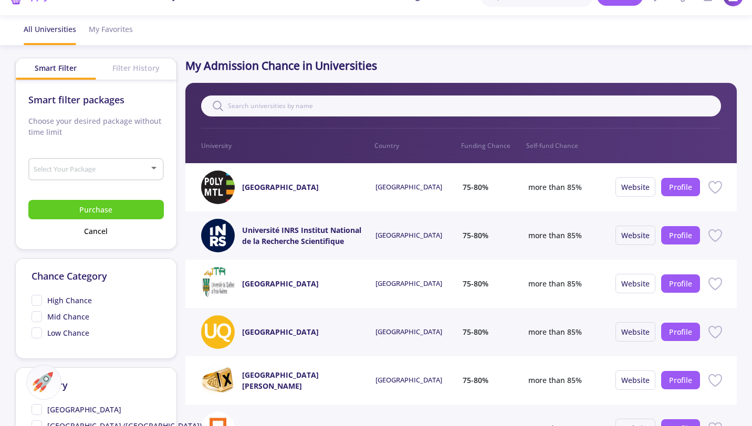
scroll to position [0, 0]
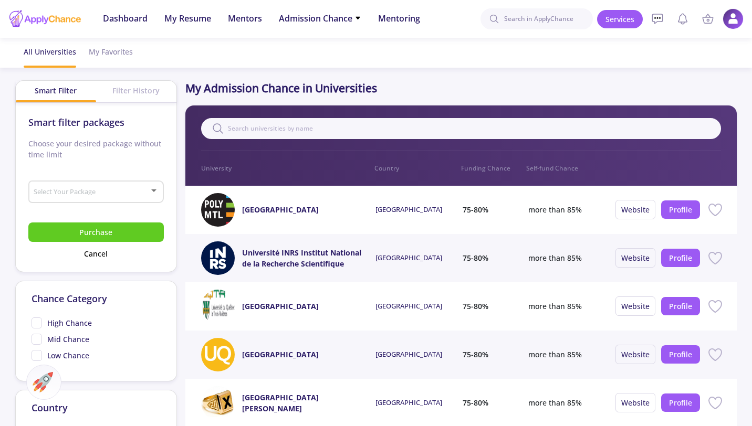
click at [150, 186] on div "Select Your Package" at bounding box center [96, 190] width 126 height 26
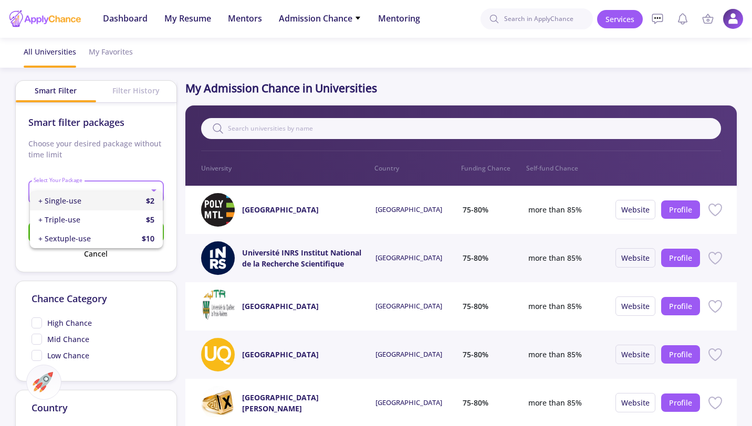
click at [149, 162] on div at bounding box center [376, 213] width 752 height 426
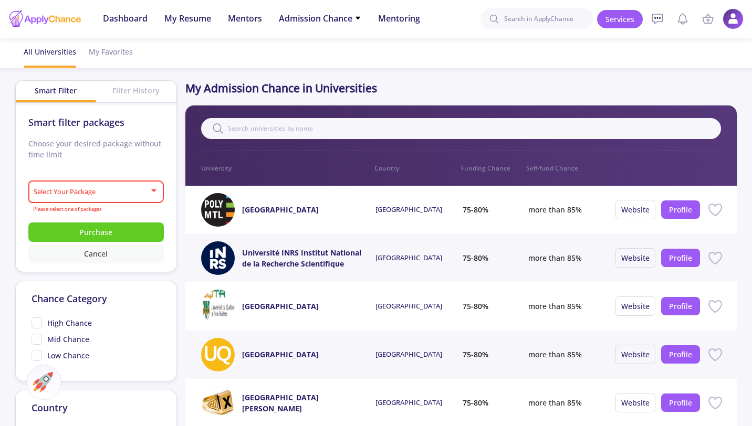
click at [107, 254] on button "Cancel" at bounding box center [95, 253] width 135 height 19
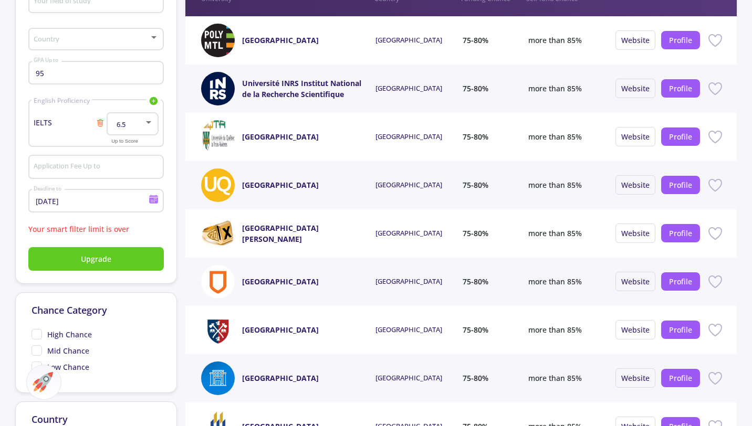
type input "Biological Sciences / Biomedical Engineering"
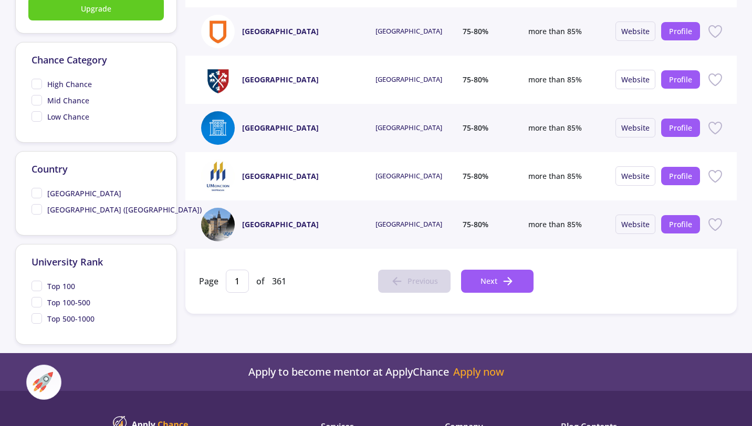
scroll to position [423, 0]
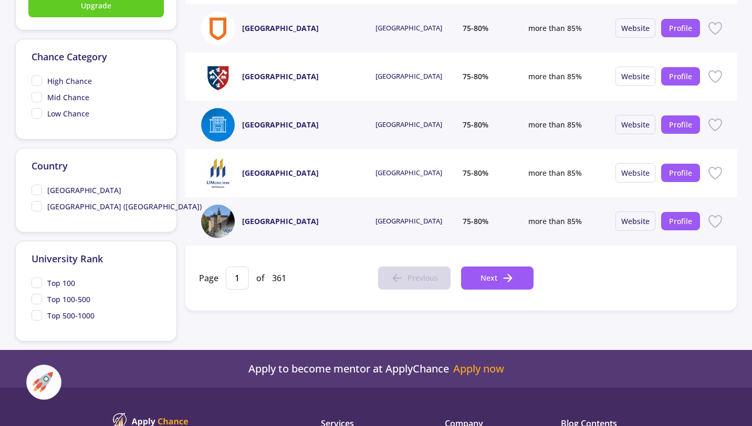
click at [41, 99] on span "Mid Chance" at bounding box center [61, 97] width 58 height 11
click at [38, 99] on input "Mid Chance" at bounding box center [35, 95] width 7 height 7
checkbox input "true"
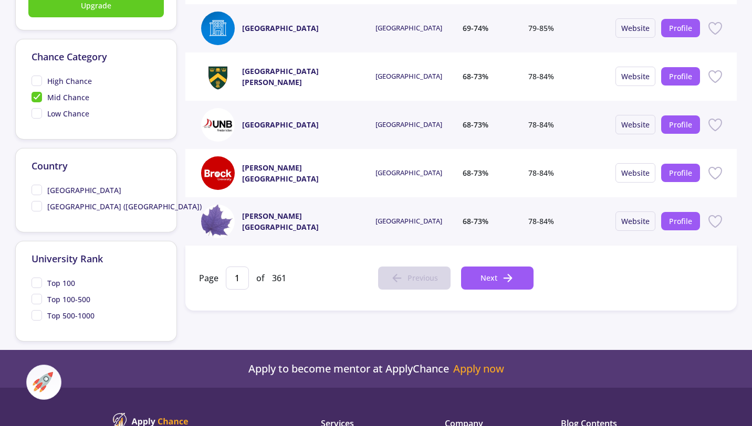
click at [38, 83] on span "High Chance" at bounding box center [62, 81] width 60 height 11
click at [38, 82] on input "High Chance" at bounding box center [35, 79] width 7 height 7
checkbox input "true"
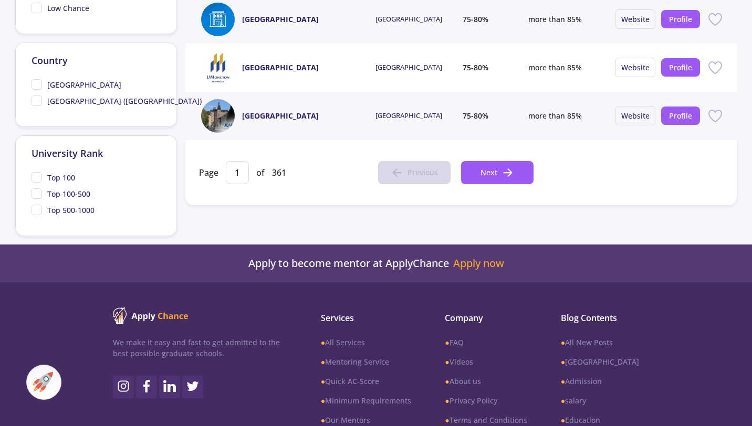
scroll to position [530, 0]
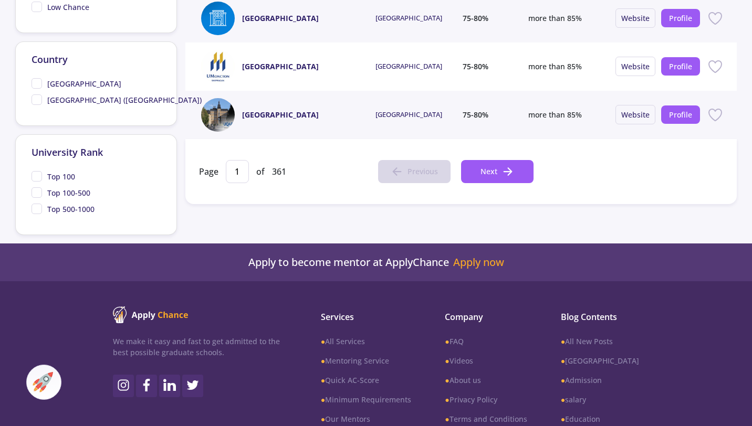
click at [37, 179] on span "Top 100" at bounding box center [54, 176] width 44 height 11
click at [37, 178] on input "Top 100" at bounding box center [35, 174] width 7 height 7
checkbox input "true"
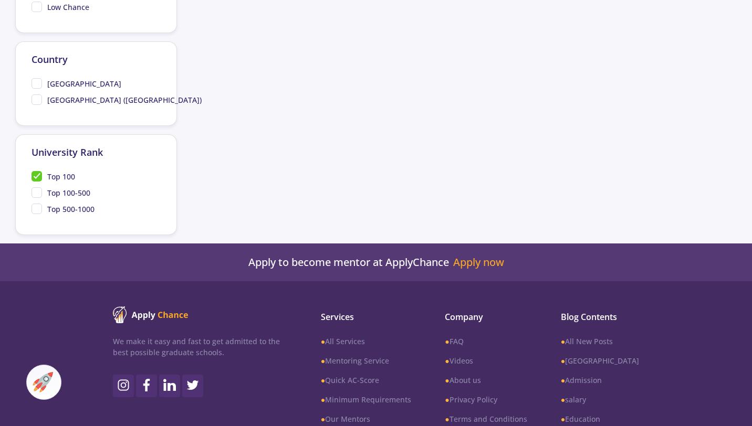
click at [37, 194] on span "Top 100-500" at bounding box center [61, 192] width 59 height 11
click at [37, 194] on input "Top 100-500" at bounding box center [35, 190] width 7 height 7
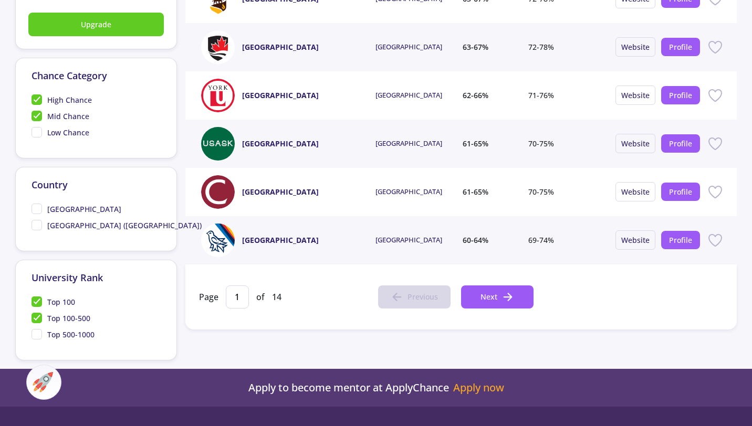
scroll to position [406, 0]
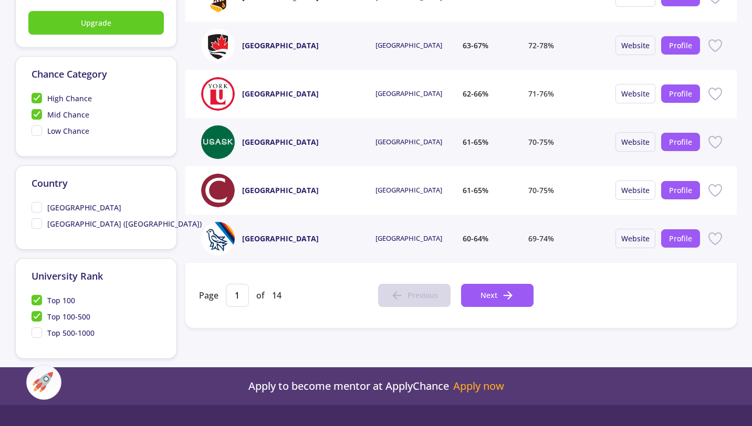
click at [40, 320] on span "Top 100-500" at bounding box center [61, 316] width 59 height 11
click at [38, 318] on input "Top 100-500" at bounding box center [35, 314] width 7 height 7
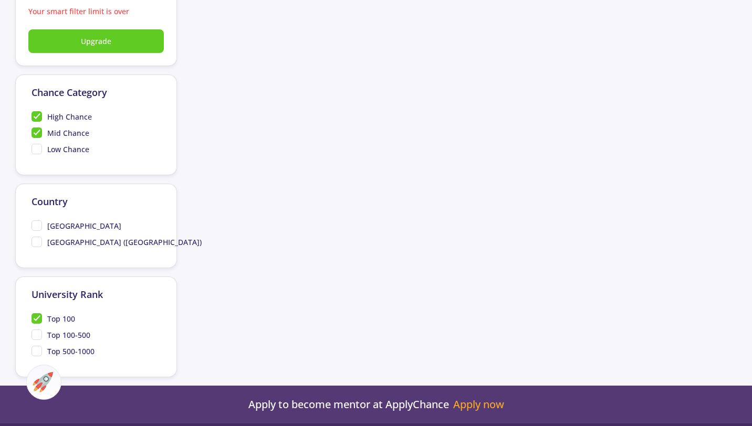
scroll to position [389, 0]
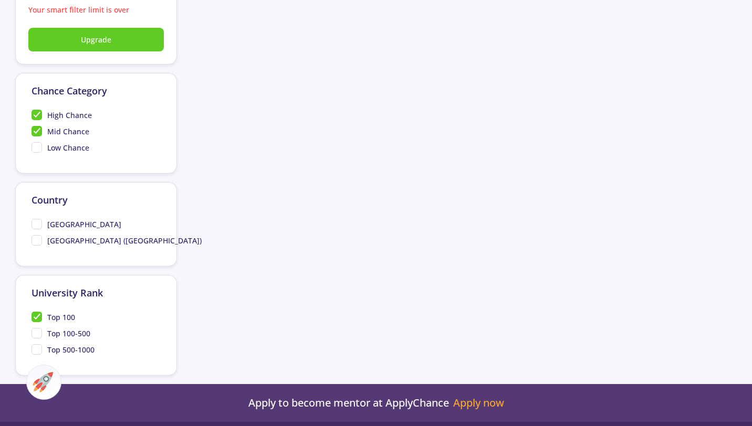
click at [38, 337] on span "Top 100-500" at bounding box center [61, 333] width 59 height 11
click at [38, 335] on input "Top 100-500" at bounding box center [35, 331] width 7 height 7
checkbox input "true"
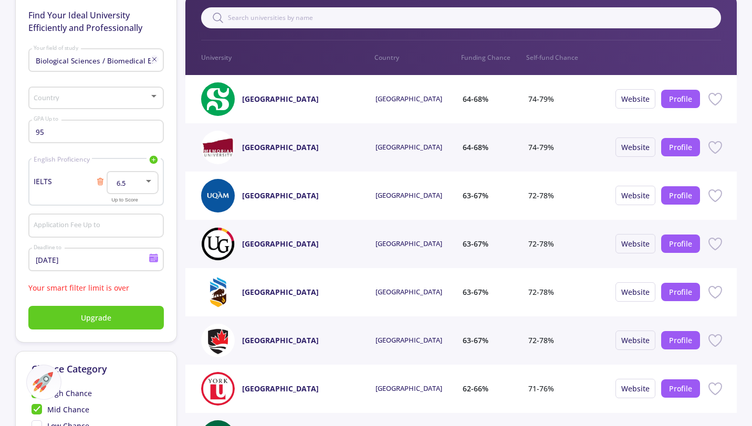
scroll to position [109, 0]
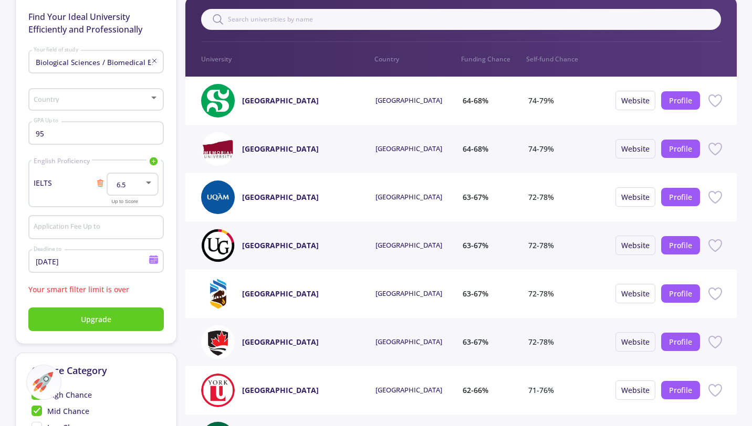
click at [141, 140] on div "95 GPA Up to" at bounding box center [96, 131] width 126 height 27
click at [96, 139] on div "95 GPA Up to" at bounding box center [96, 131] width 126 height 27
type input "9"
type input "70"
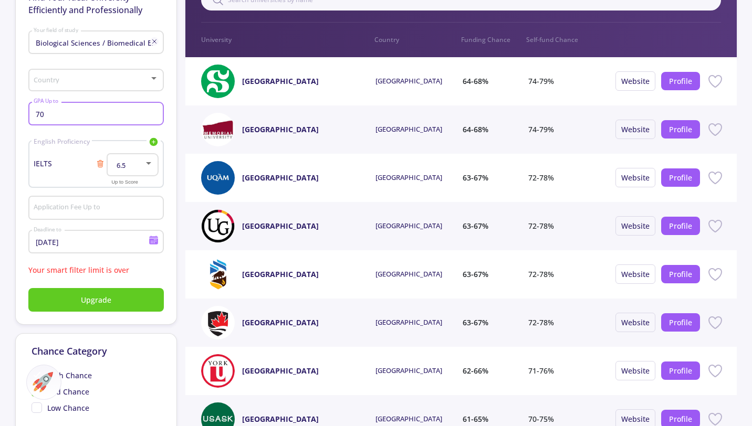
scroll to position [0, 0]
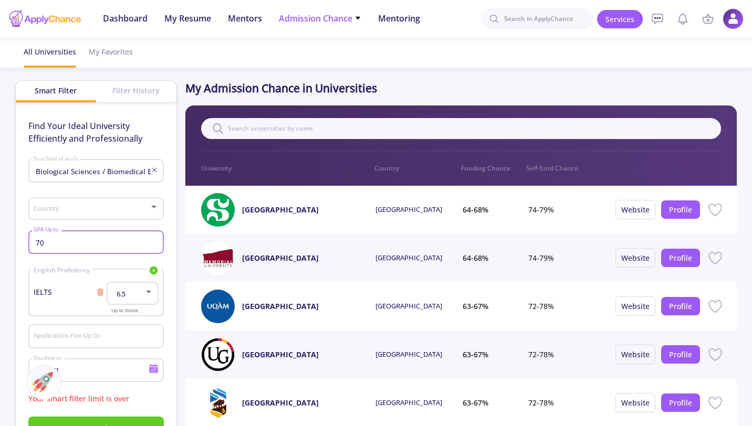
click at [288, 16] on span "Admission Chance" at bounding box center [320, 18] width 82 height 13
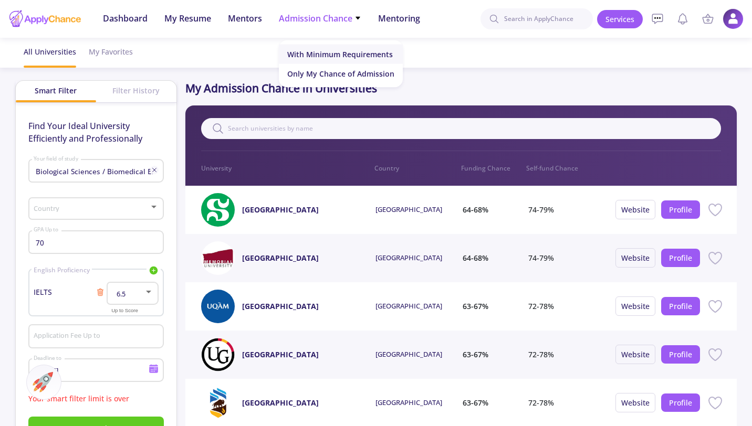
click at [321, 58] on link "With Minimum Requirements" at bounding box center [341, 54] width 124 height 19
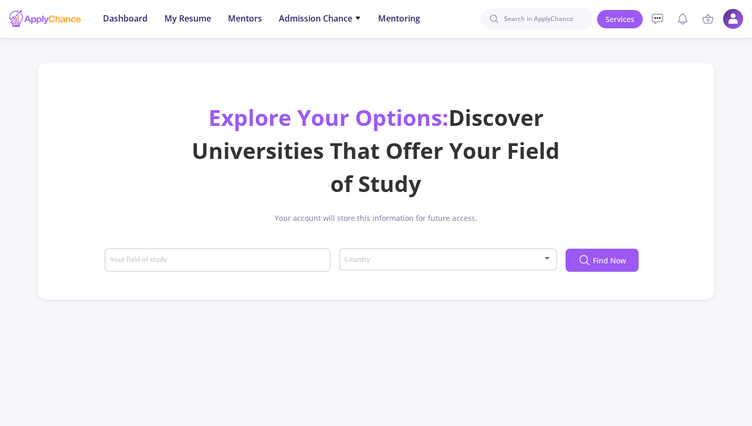
click at [318, 266] on div "Your field of study" at bounding box center [218, 258] width 216 height 27
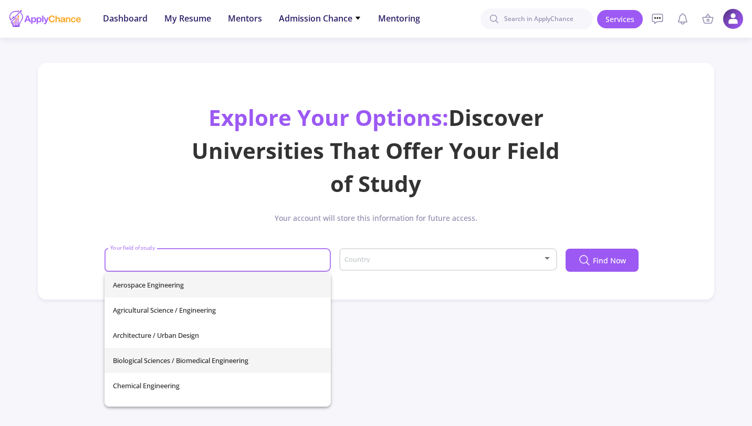
click at [252, 362] on span "Biological Sciences / Biomedical Engineering" at bounding box center [218, 360] width 210 height 25
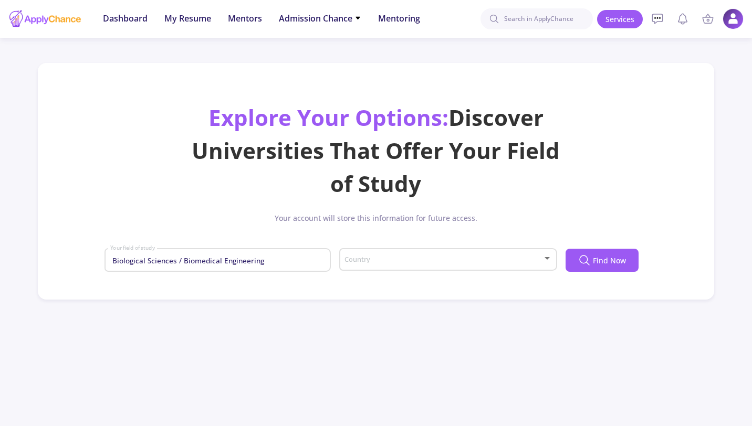
click at [488, 256] on div "Country" at bounding box center [448, 258] width 208 height 26
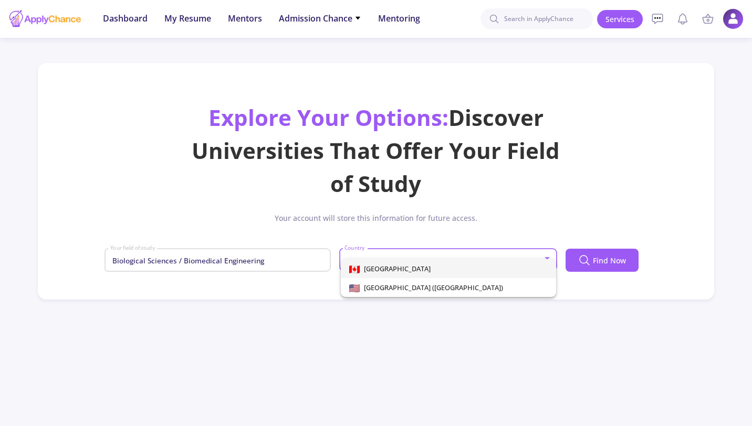
click at [579, 259] on div at bounding box center [376, 213] width 752 height 426
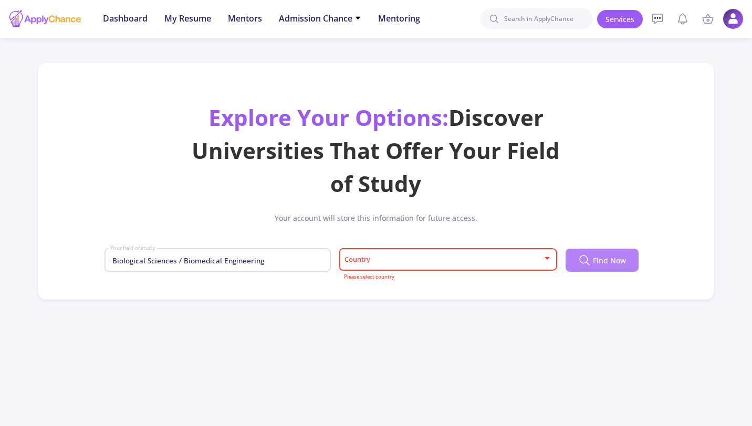
click at [604, 264] on span "Find Now" at bounding box center [609, 260] width 33 height 11
click at [530, 264] on span at bounding box center [445, 259] width 196 height 7
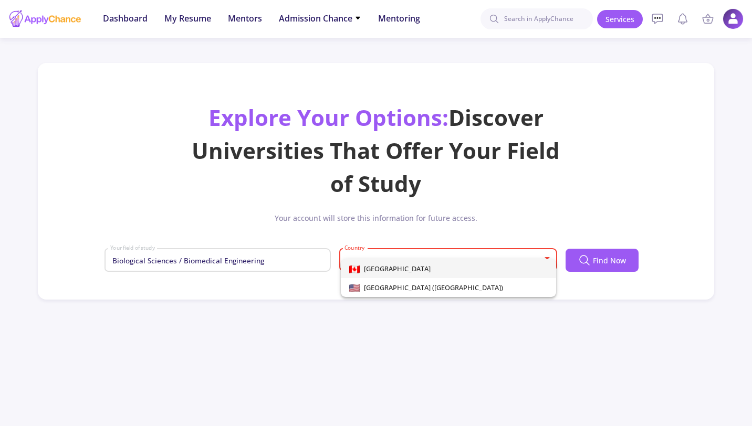
click at [507, 273] on span "[GEOGRAPHIC_DATA]" at bounding box center [448, 268] width 199 height 19
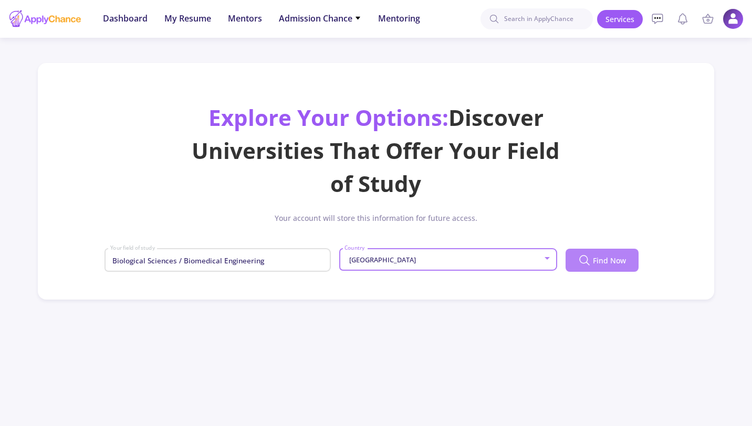
click at [609, 262] on span "Find Now" at bounding box center [609, 260] width 33 height 11
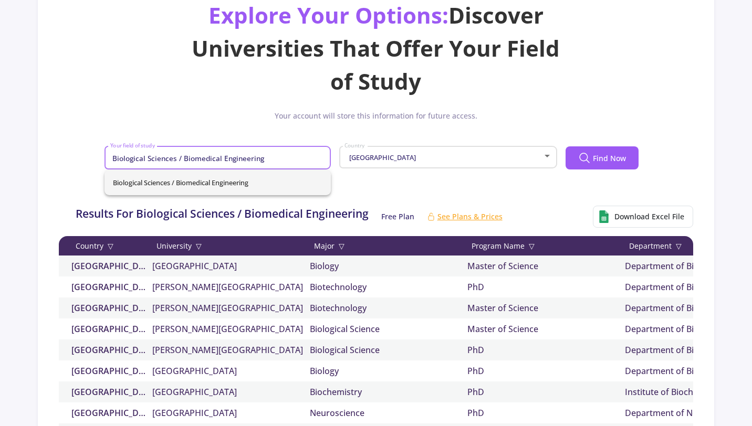
click at [270, 156] on input "Biological Sciences / Biomedical Engineering" at bounding box center [219, 158] width 219 height 9
type input "B"
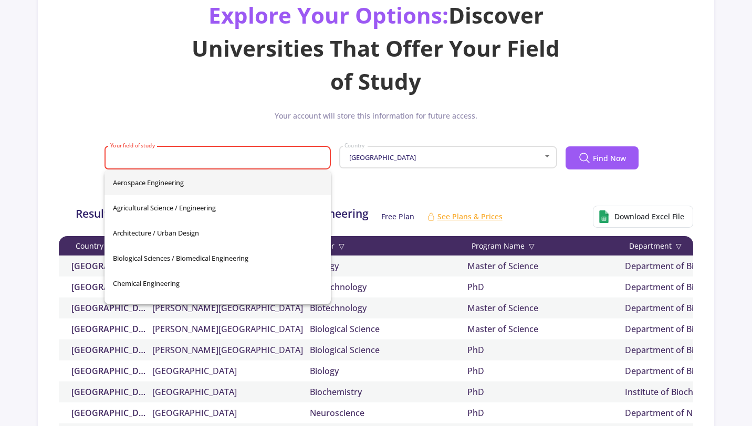
click at [221, 158] on input "Your field of study" at bounding box center [219, 158] width 219 height 9
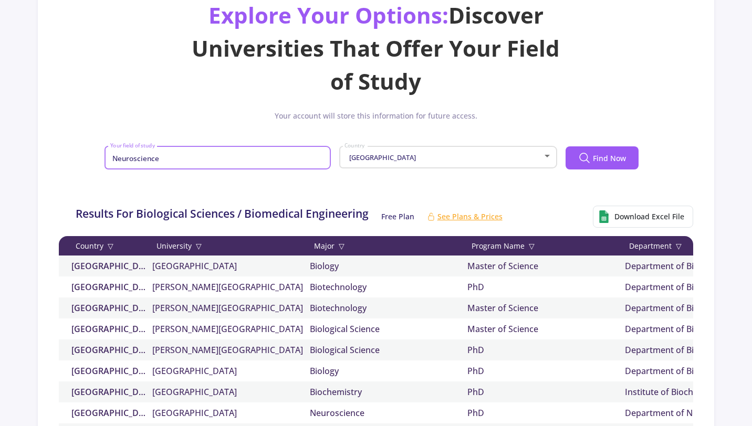
type input "Neuroscience"
click at [624, 158] on span "Find Now" at bounding box center [609, 158] width 33 height 11
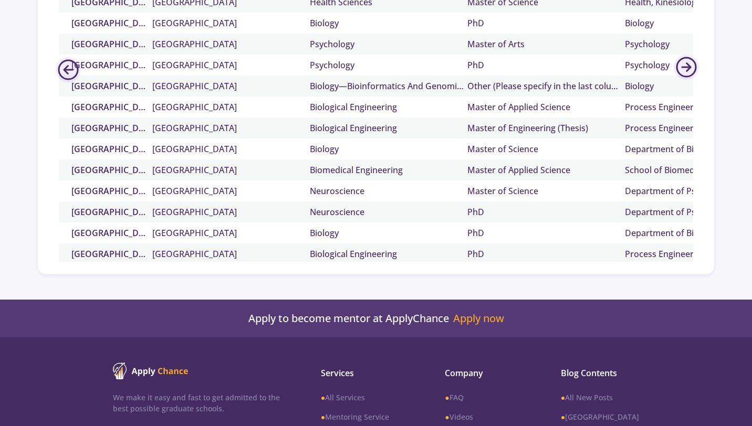
scroll to position [504, 0]
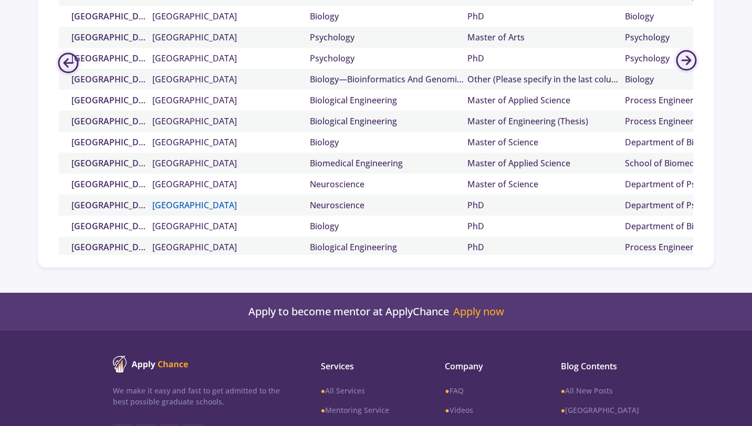
click at [216, 204] on link "[GEOGRAPHIC_DATA]" at bounding box center [231, 205] width 158 height 13
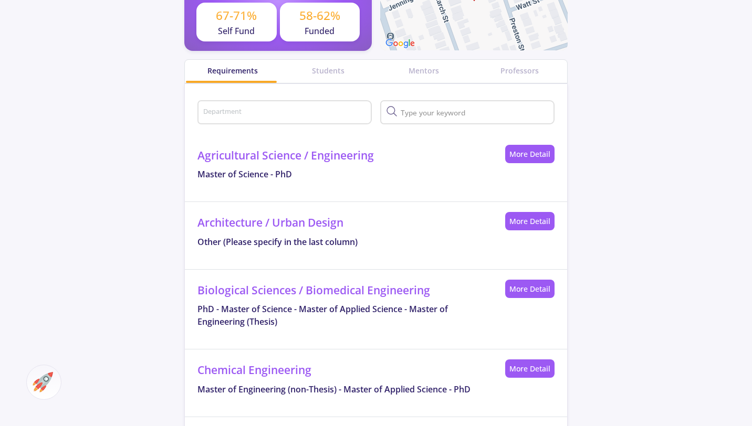
scroll to position [415, 0]
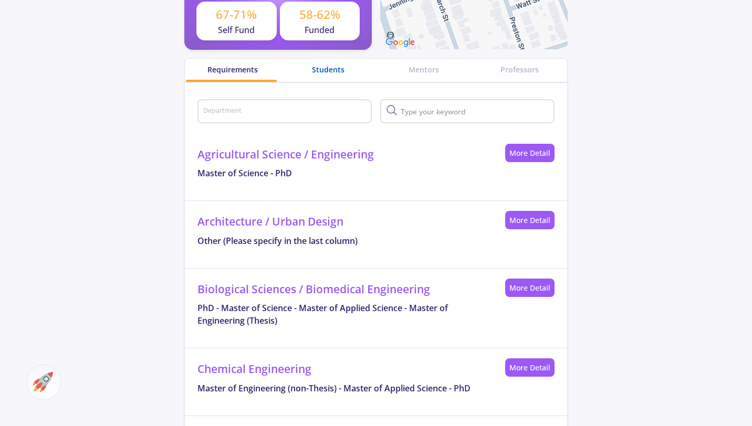
click at [327, 74] on div "Students" at bounding box center [328, 69] width 96 height 11
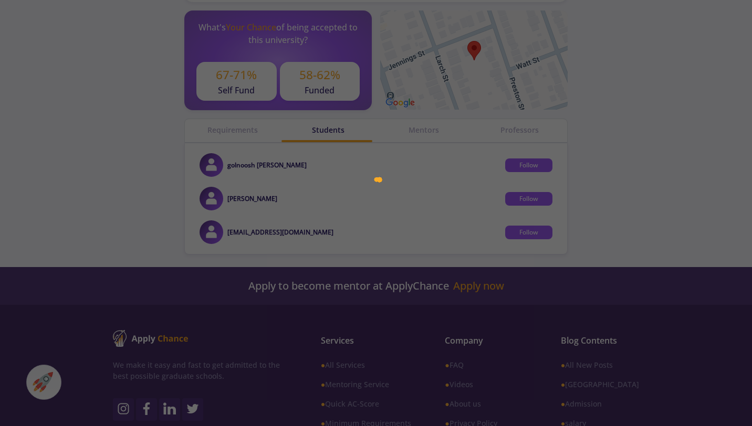
scroll to position [415, 0]
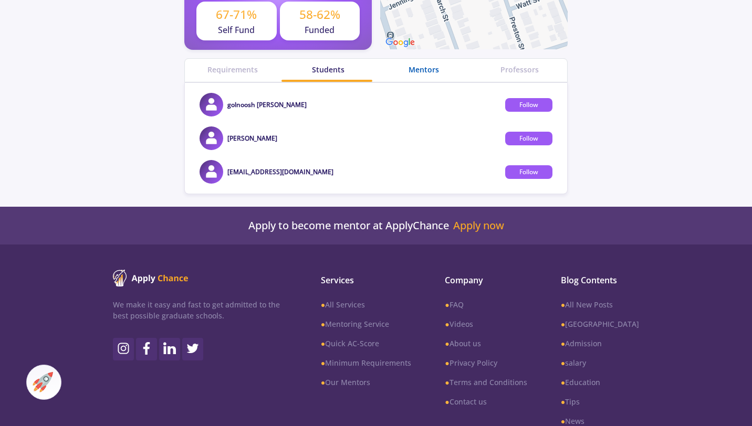
click at [420, 67] on div "Mentors" at bounding box center [424, 69] width 96 height 11
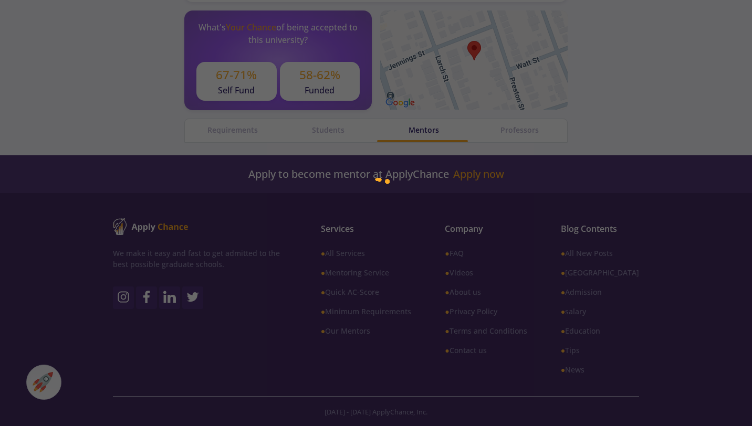
scroll to position [415, 0]
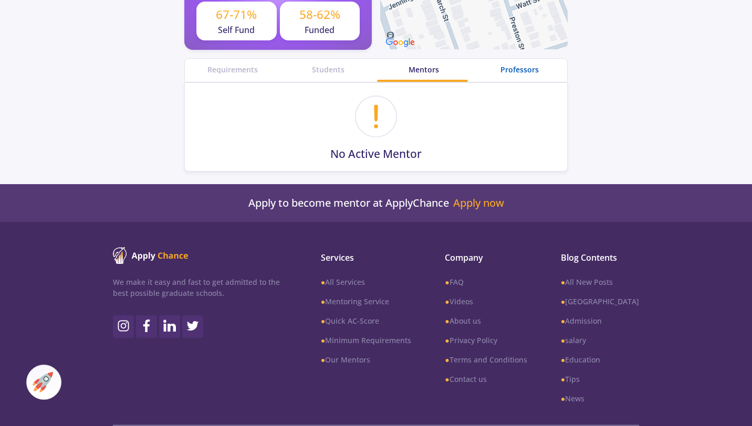
click at [514, 69] on div "Professors" at bounding box center [520, 69] width 96 height 11
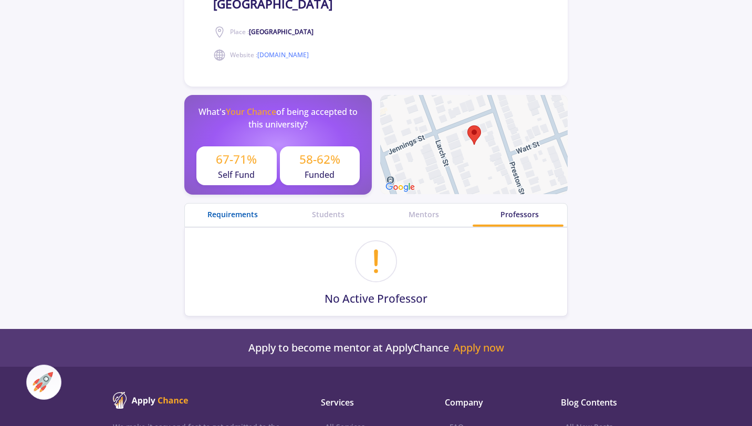
click at [249, 213] on div "Requirements" at bounding box center [233, 214] width 96 height 11
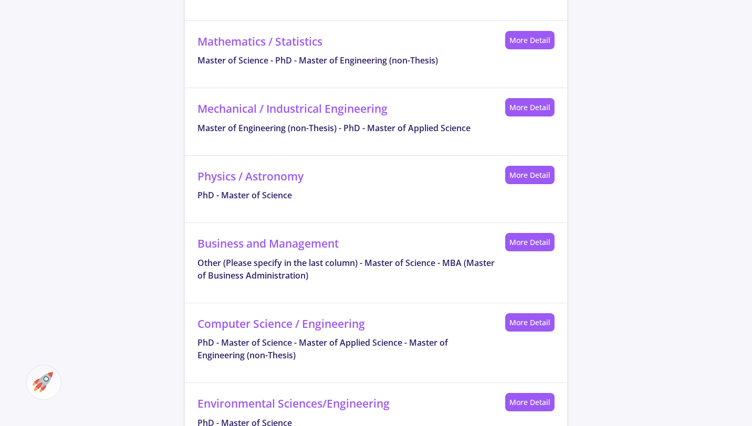
scroll to position [1093, 0]
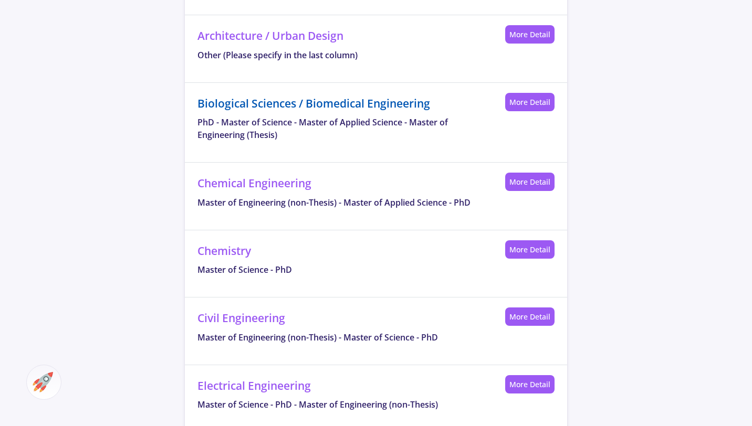
click at [295, 104] on link "Biological Sciences / Biomedical Engineering" at bounding box center [313, 103] width 233 height 15
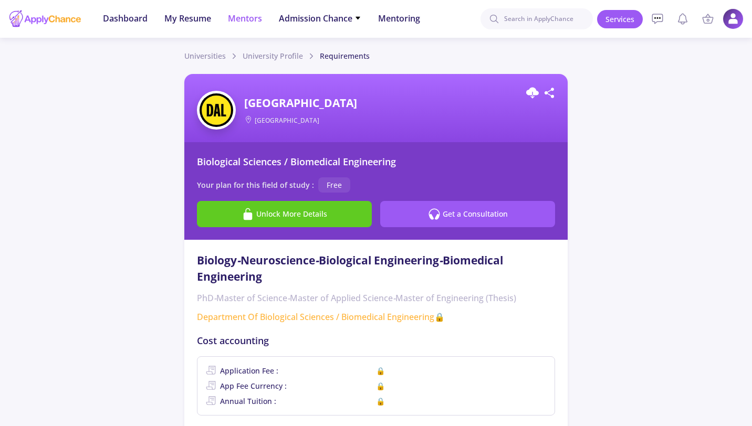
click at [244, 17] on span "Mentors" at bounding box center [245, 18] width 34 height 13
click at [308, 18] on span "Admission Chance" at bounding box center [320, 18] width 82 height 13
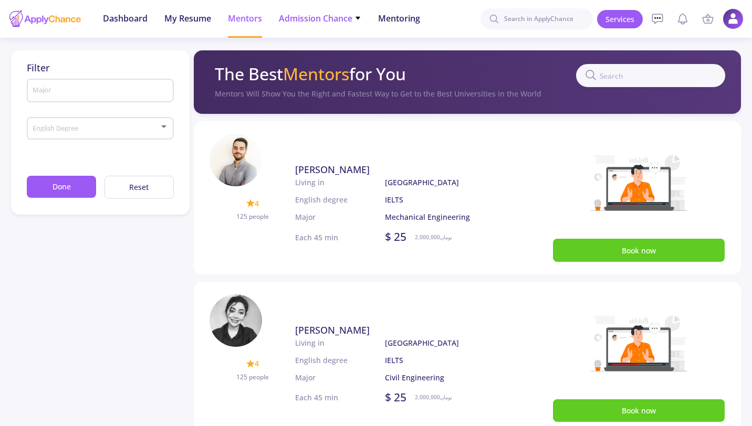
click at [325, 9] on li "Admission Chance With Minimum Requirements Only My Chance of Admission" at bounding box center [320, 19] width 82 height 38
click at [327, 16] on span "Admission Chance" at bounding box center [320, 18] width 82 height 13
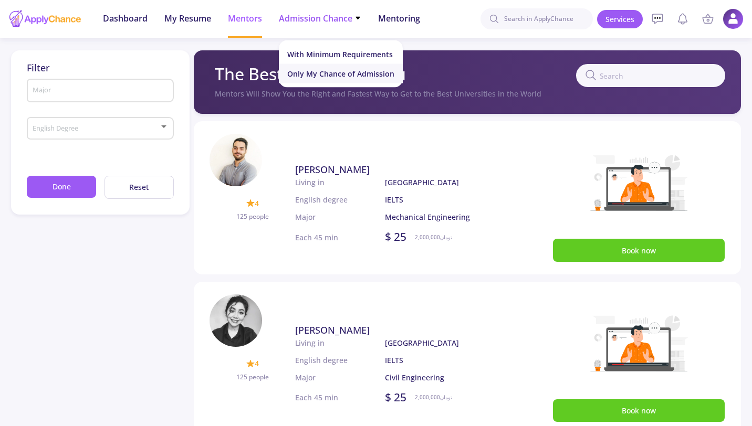
click at [329, 78] on link "Only My Chance of Admission" at bounding box center [341, 73] width 124 height 19
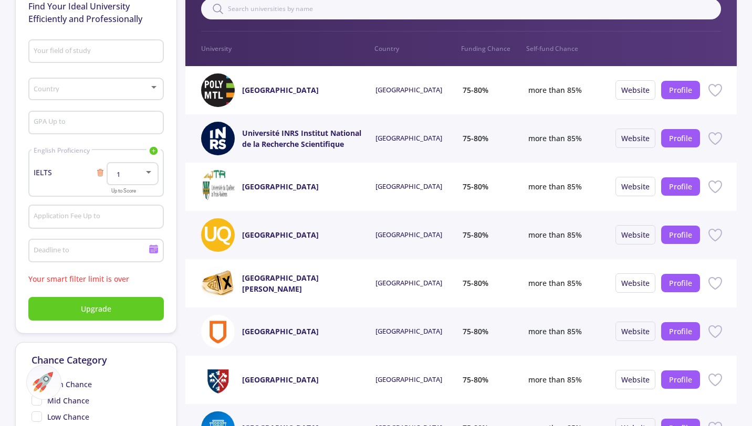
scroll to position [121, 0]
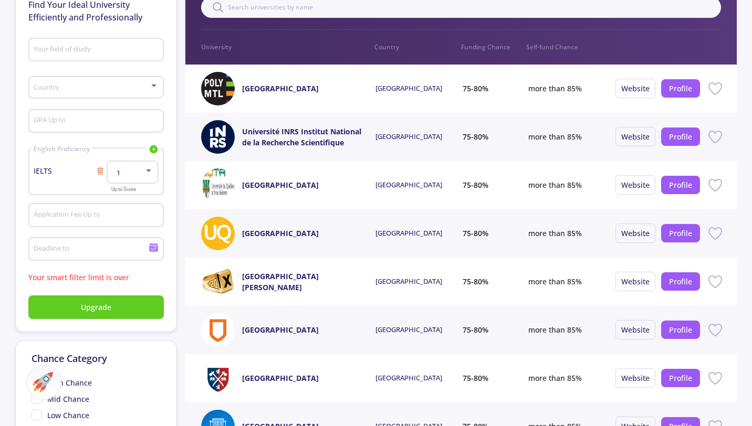
click at [153, 252] on icon at bounding box center [153, 249] width 9 height 6
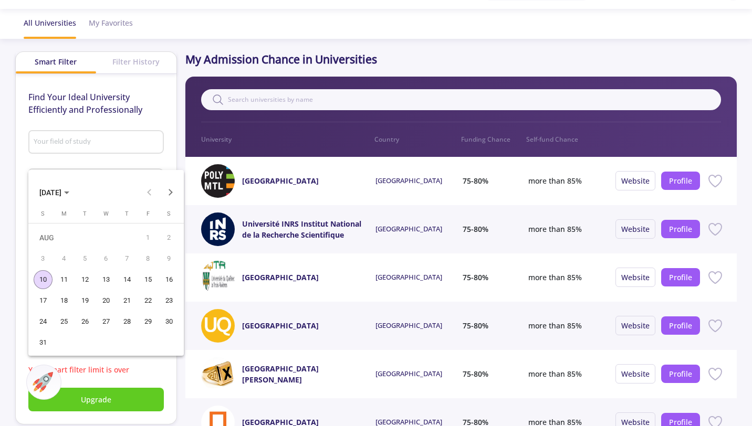
scroll to position [0, 0]
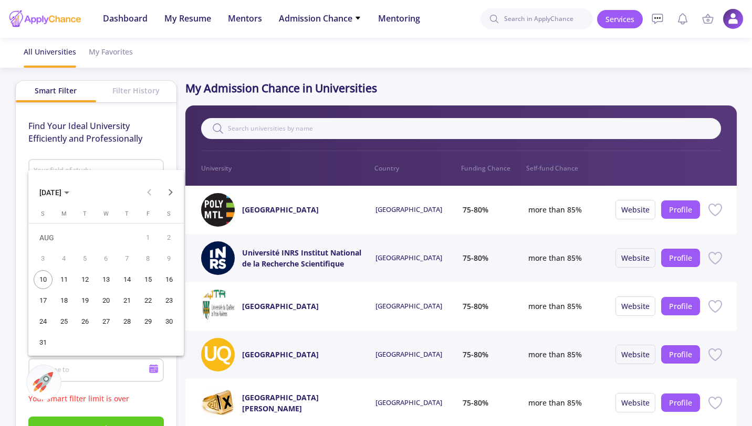
click at [146, 126] on div at bounding box center [376, 213] width 752 height 426
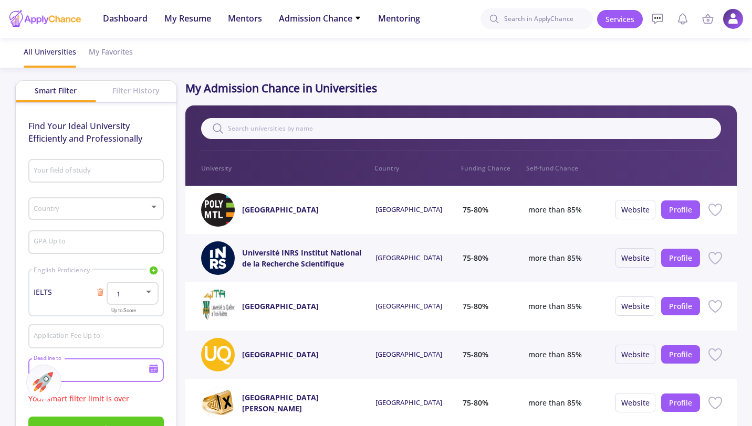
scroll to position [95, 0]
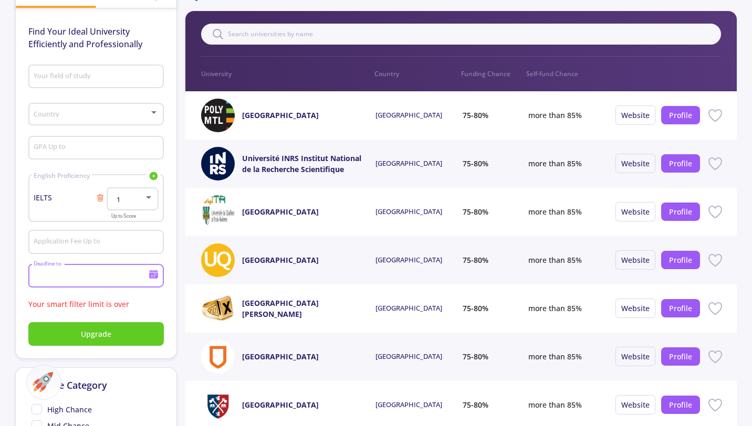
click at [156, 272] on icon at bounding box center [154, 274] width 10 height 10
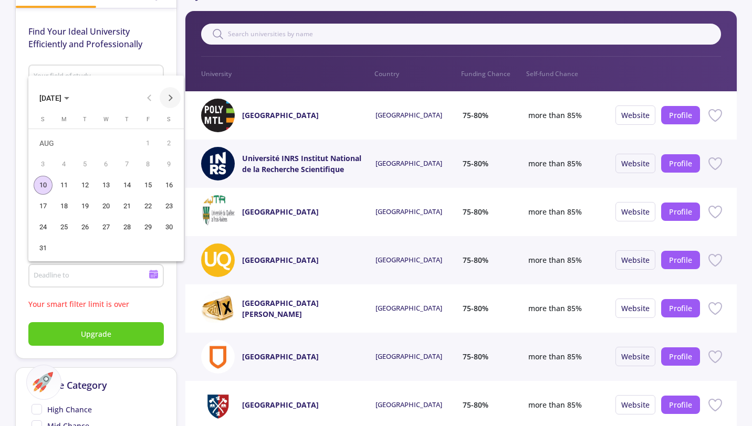
click at [172, 99] on button "Next month" at bounding box center [170, 97] width 21 height 21
click at [40, 253] on div "30" at bounding box center [43, 248] width 19 height 19
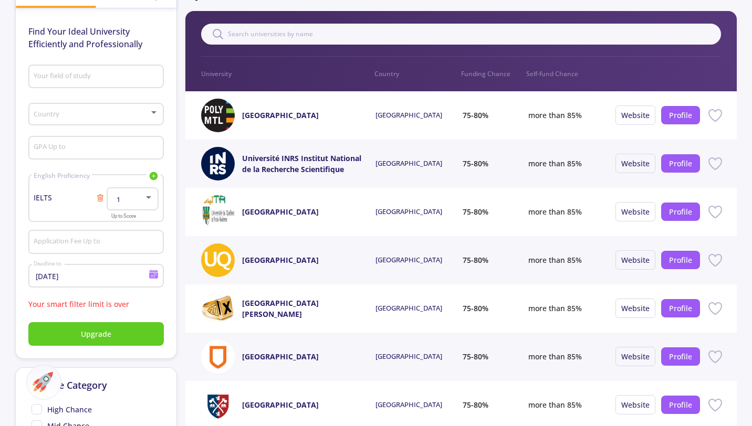
click at [152, 277] on icon at bounding box center [153, 276] width 9 height 6
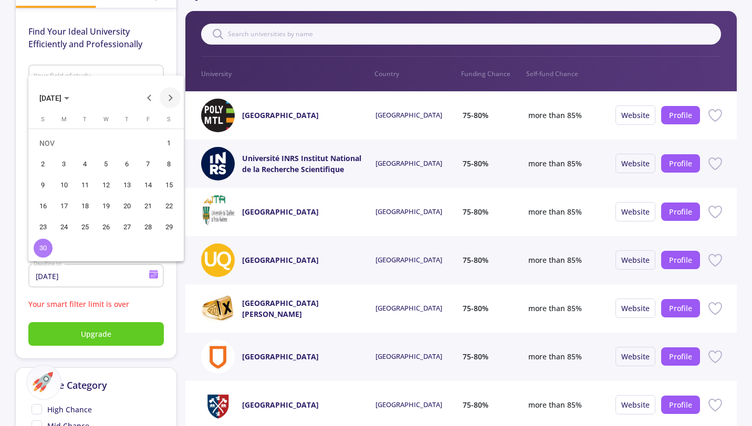
click at [166, 99] on button "Next month" at bounding box center [170, 97] width 21 height 21
click at [103, 249] on div "31" at bounding box center [106, 248] width 19 height 19
type input "[DATE]"
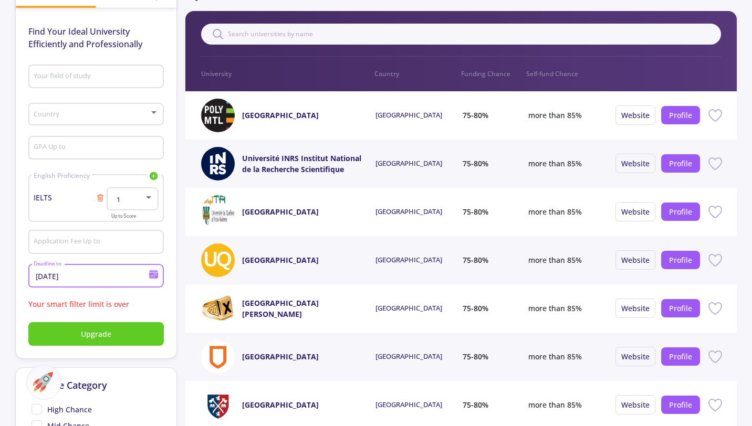
click at [90, 152] on input "GPA Up to" at bounding box center [97, 148] width 128 height 9
type input "80"
click at [82, 111] on span at bounding box center [92, 114] width 113 height 7
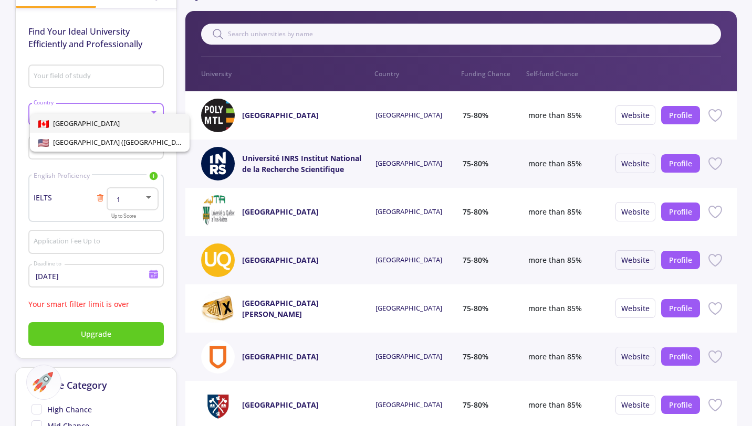
click at [166, 100] on div at bounding box center [376, 213] width 752 height 426
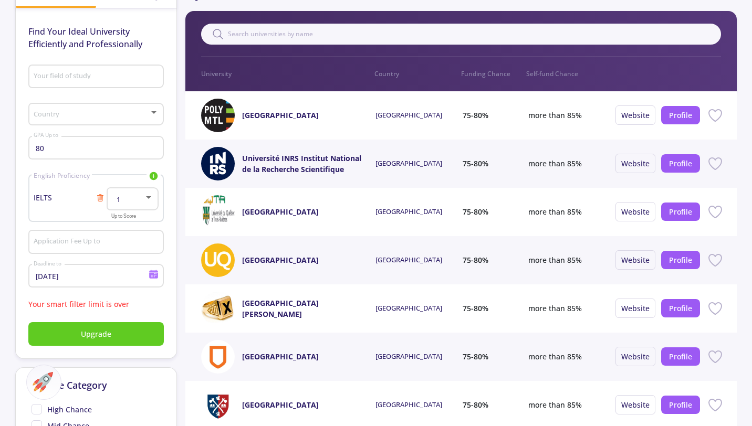
click at [137, 75] on input "Your field of study" at bounding box center [97, 76] width 128 height 9
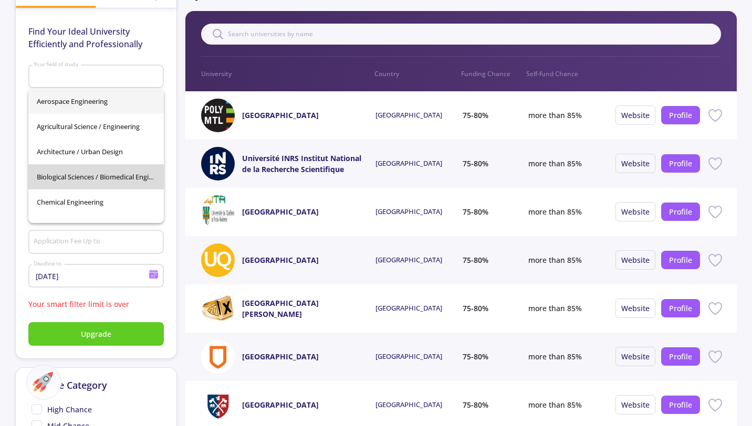
click at [108, 181] on span "Biological Sciences / Biomedical Engineering" at bounding box center [96, 176] width 119 height 25
type input "Biological Sciences / Biomedical Engineering"
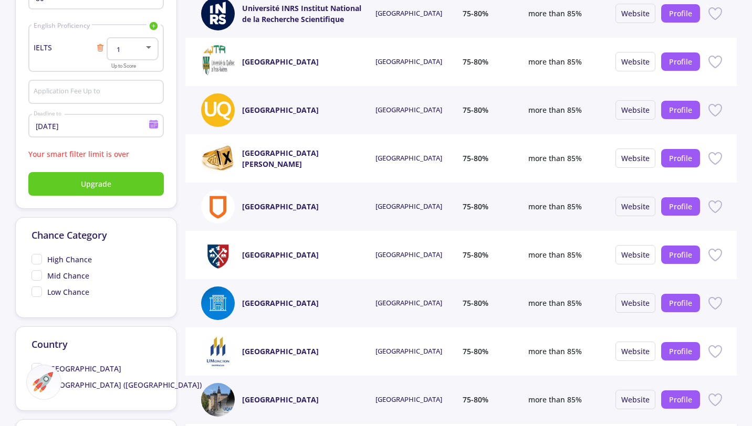
scroll to position [0, 0]
click at [38, 278] on span "Mid Chance" at bounding box center [61, 275] width 58 height 11
click at [38, 277] on input "Mid Chance" at bounding box center [35, 273] width 7 height 7
checkbox input "true"
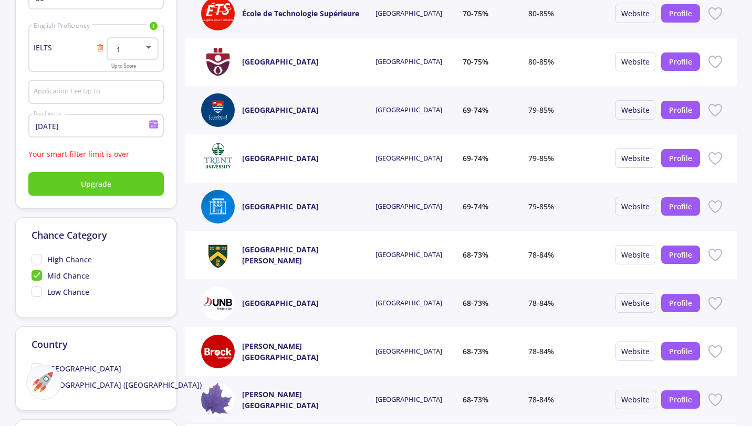
click at [40, 258] on span "High Chance" at bounding box center [62, 259] width 60 height 11
click at [38, 258] on input "High Chance" at bounding box center [35, 257] width 7 height 7
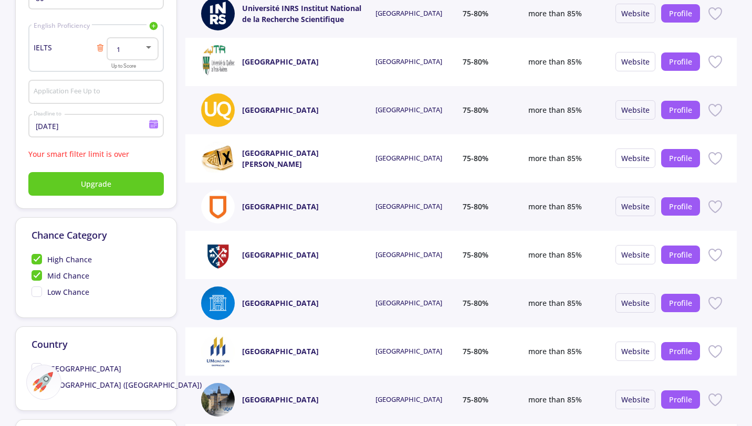
click at [40, 263] on span "High Chance" at bounding box center [62, 259] width 60 height 11
click at [38, 261] on input "High Chance" at bounding box center [35, 257] width 7 height 7
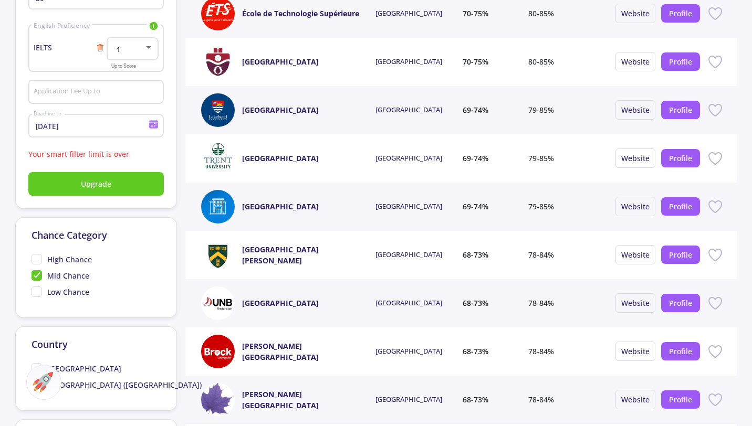
click at [38, 262] on span "High Chance" at bounding box center [62, 259] width 60 height 11
click at [38, 261] on input "High Chance" at bounding box center [35, 257] width 7 height 7
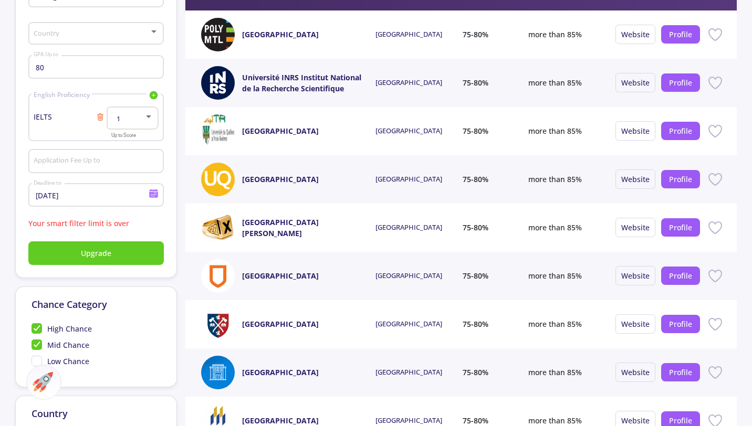
scroll to position [180, 0]
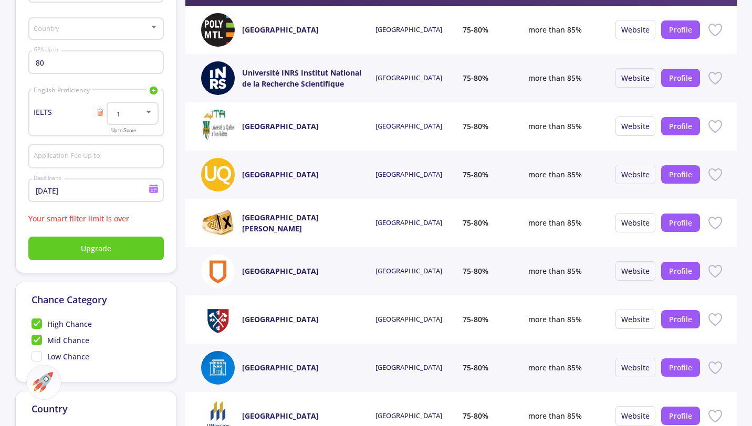
click at [41, 326] on span "High Chance" at bounding box center [62, 324] width 60 height 11
click at [38, 326] on input "High Chance" at bounding box center [35, 322] width 7 height 7
checkbox input "false"
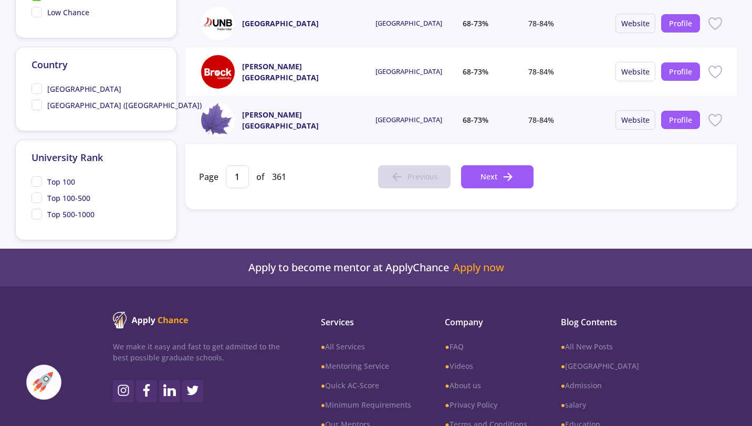
scroll to position [530, 0]
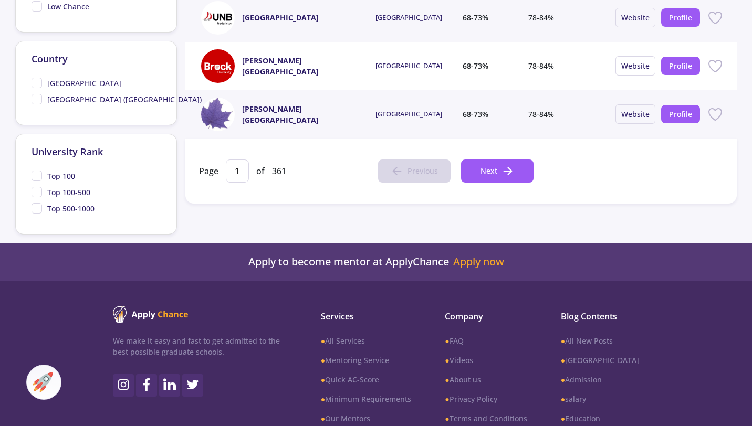
click at [40, 181] on span "Top 100" at bounding box center [54, 176] width 44 height 11
click at [38, 177] on input "Top 100" at bounding box center [35, 174] width 7 height 7
checkbox input "true"
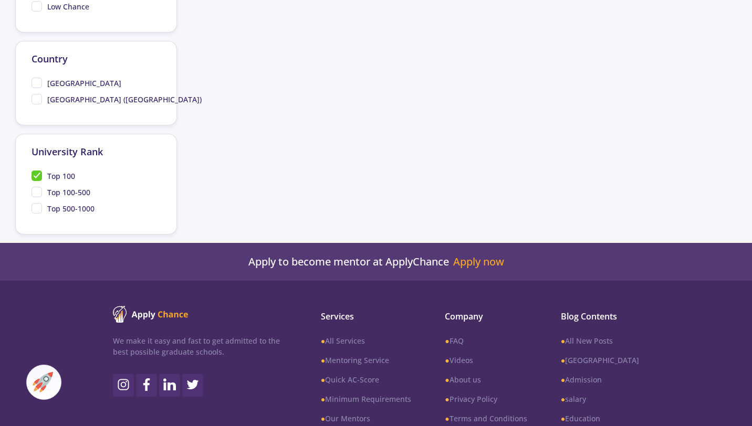
click at [38, 193] on span "Top 100-500" at bounding box center [61, 192] width 59 height 11
click at [38, 193] on input "Top 100-500" at bounding box center [35, 190] width 7 height 7
checkbox input "true"
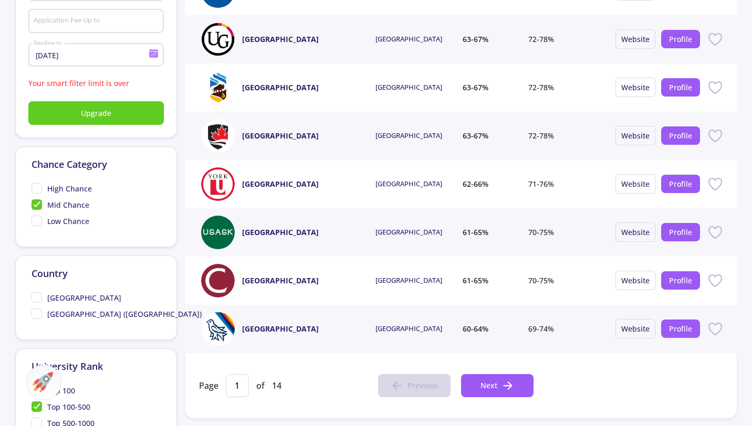
scroll to position [249, 0]
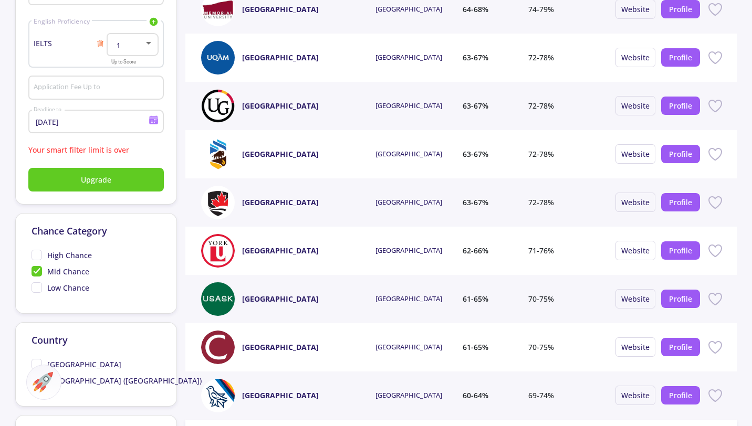
click at [34, 273] on span "Mid Chance" at bounding box center [61, 271] width 58 height 11
click at [34, 273] on input "Mid Chance" at bounding box center [35, 269] width 7 height 7
checkbox input "false"
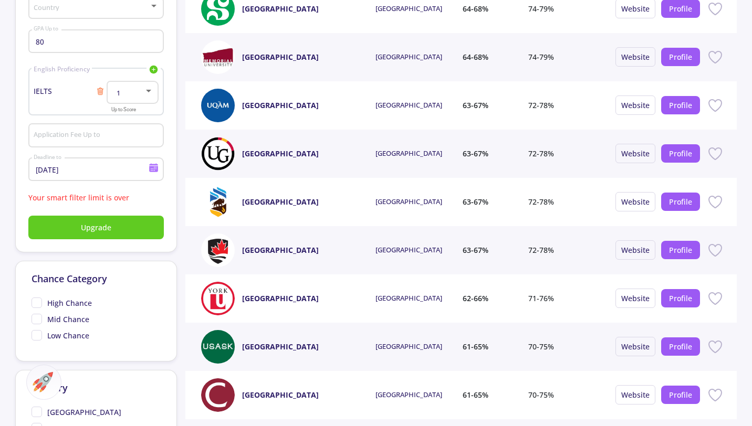
scroll to position [143, 0]
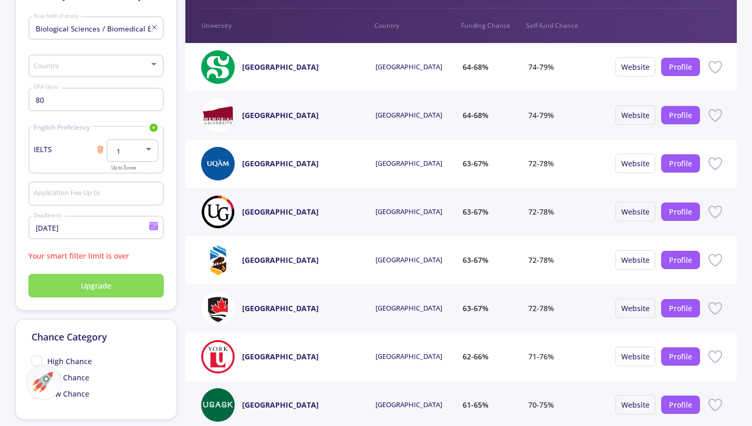
click at [111, 279] on button "Upgrade" at bounding box center [95, 286] width 135 height 24
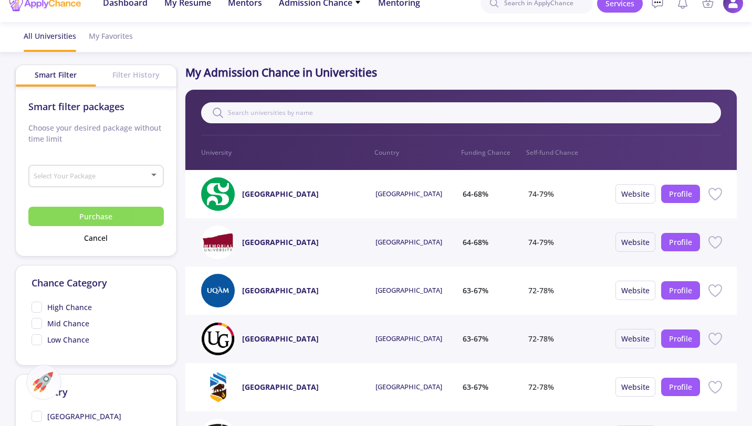
scroll to position [6, 0]
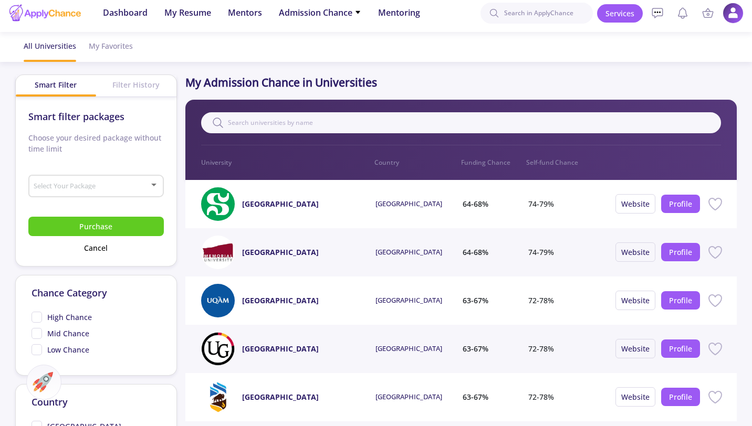
click at [102, 191] on div at bounding box center [91, 187] width 116 height 8
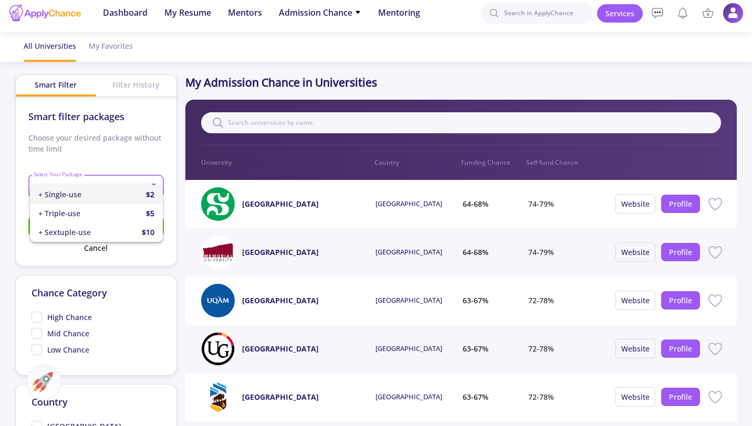
click at [116, 199] on div "+ Single-use $2" at bounding box center [96, 194] width 116 height 19
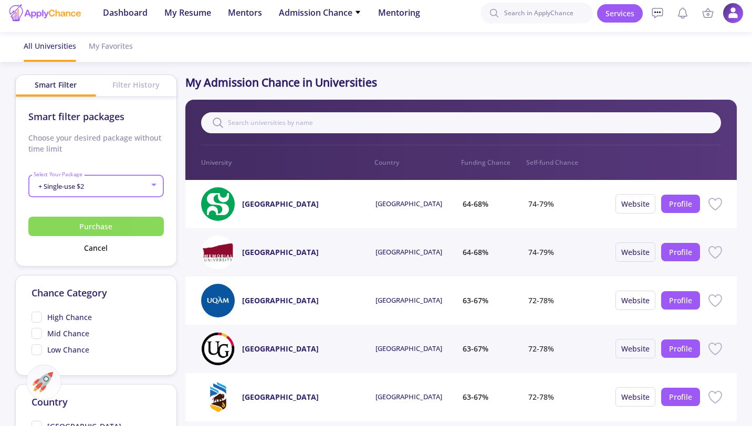
click at [132, 228] on button "Purchase" at bounding box center [95, 226] width 135 height 19
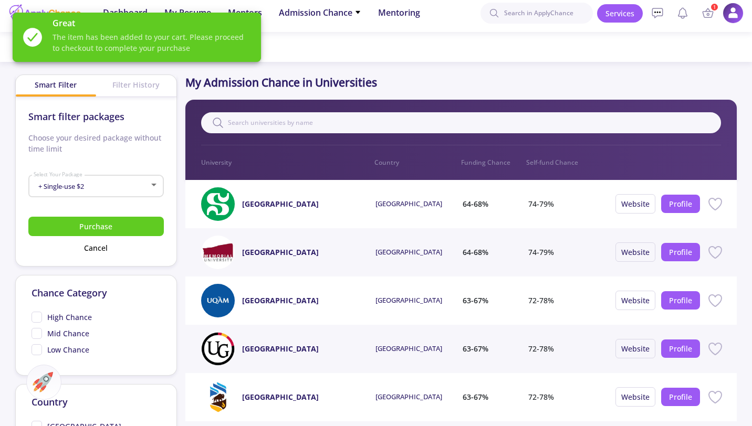
click at [226, 36] on span "The item has been added to your cart. Please proceed to checkout to complete yo…" at bounding box center [153, 43] width 200 height 22
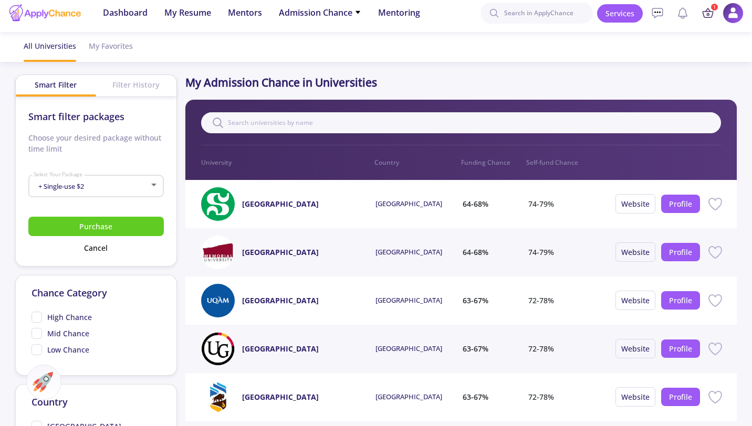
click at [708, 16] on icon at bounding box center [708, 13] width 13 height 13
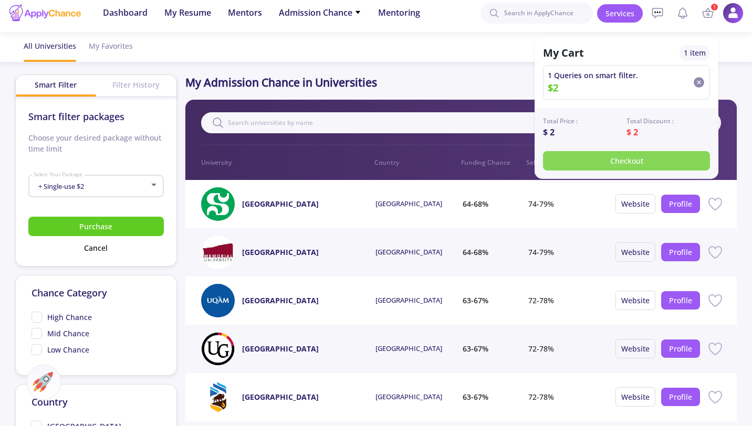
click at [631, 163] on button "Checkout" at bounding box center [626, 160] width 167 height 19
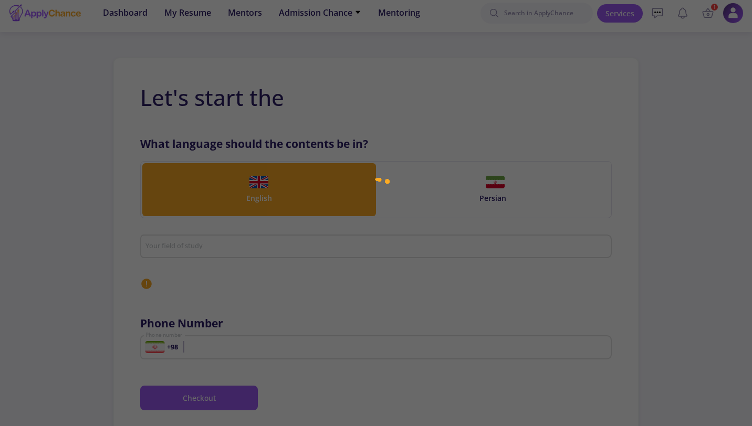
type input "[PHONE_NUMBER]"
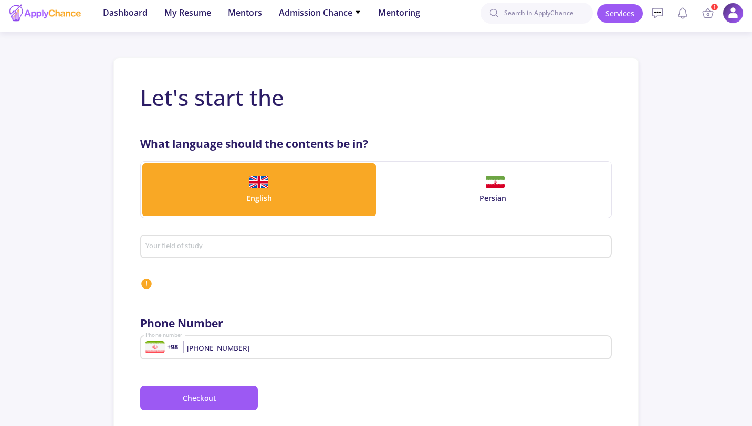
scroll to position [43, 0]
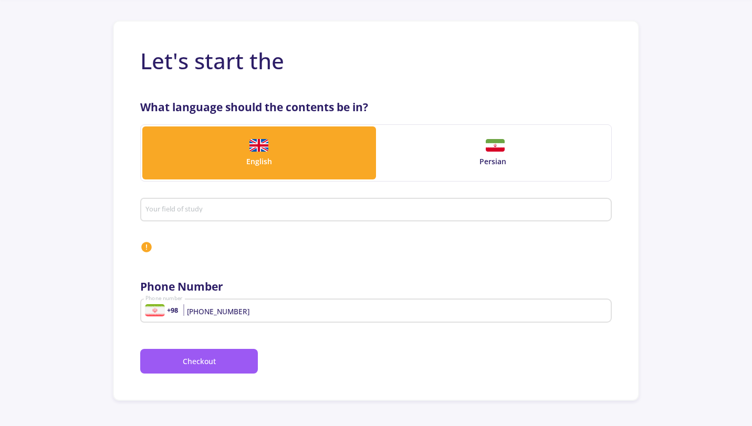
click at [491, 160] on div "Persian" at bounding box center [493, 161] width 234 height 11
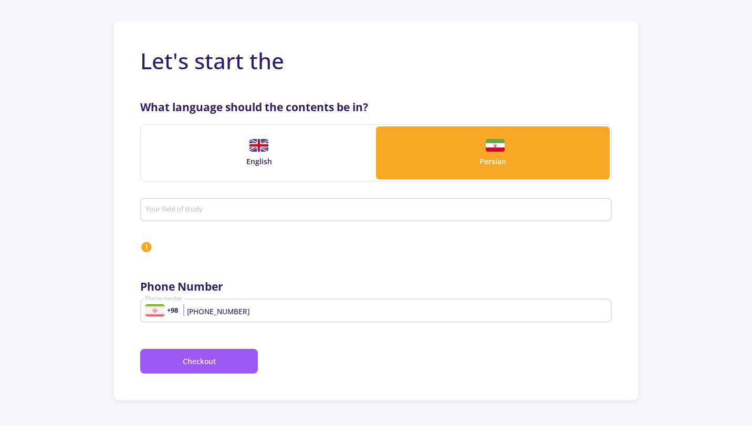
click at [242, 213] on input "Your field of study" at bounding box center [376, 210] width 462 height 9
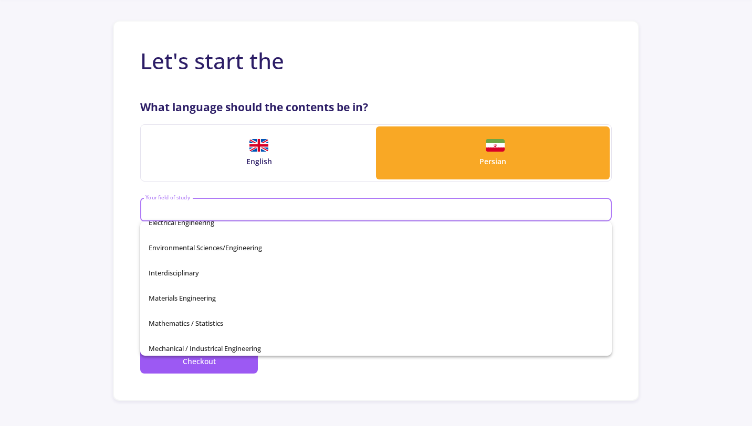
scroll to position [0, 0]
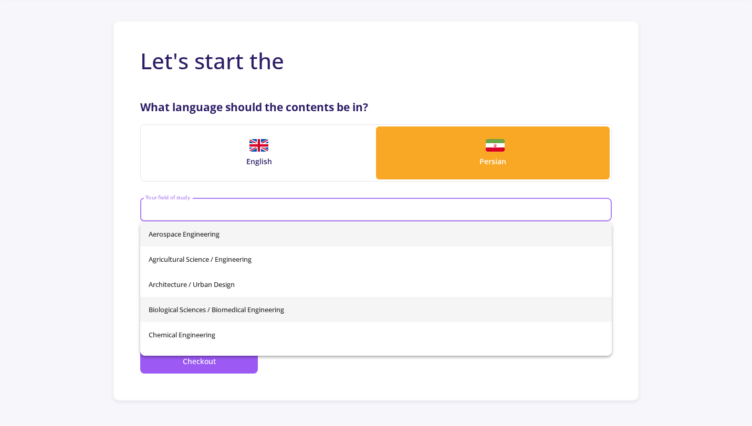
click at [247, 308] on span "Biological Sciences / Biomedical Engineering" at bounding box center [376, 309] width 455 height 25
type input "Biological Sciences / Biomedical Engineering"
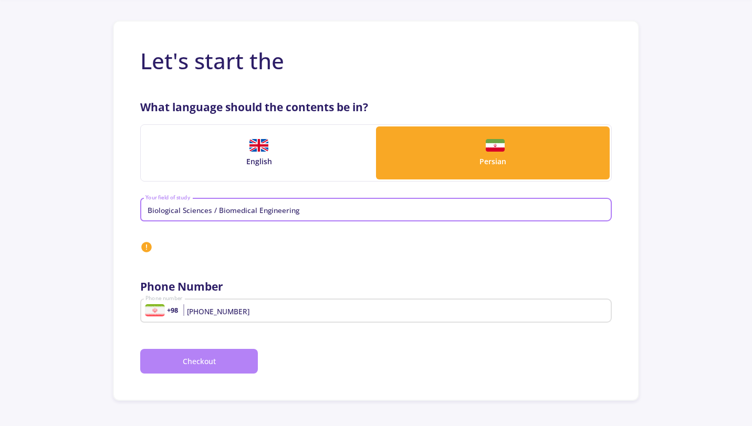
click at [216, 363] on button "Checkout" at bounding box center [199, 361] width 118 height 25
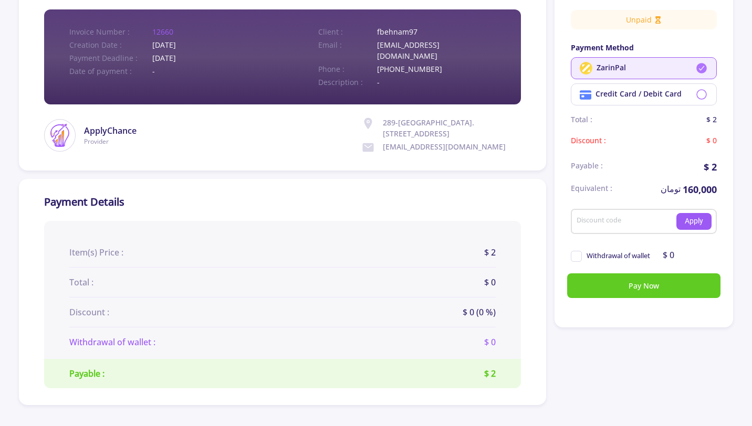
scroll to position [102, 0]
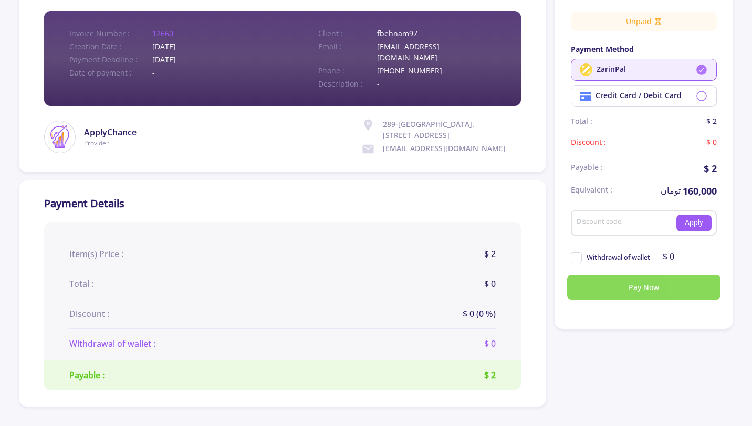
click at [622, 293] on button "Pay Now" at bounding box center [643, 287] width 153 height 25
